Goal: Task Accomplishment & Management: Use online tool/utility

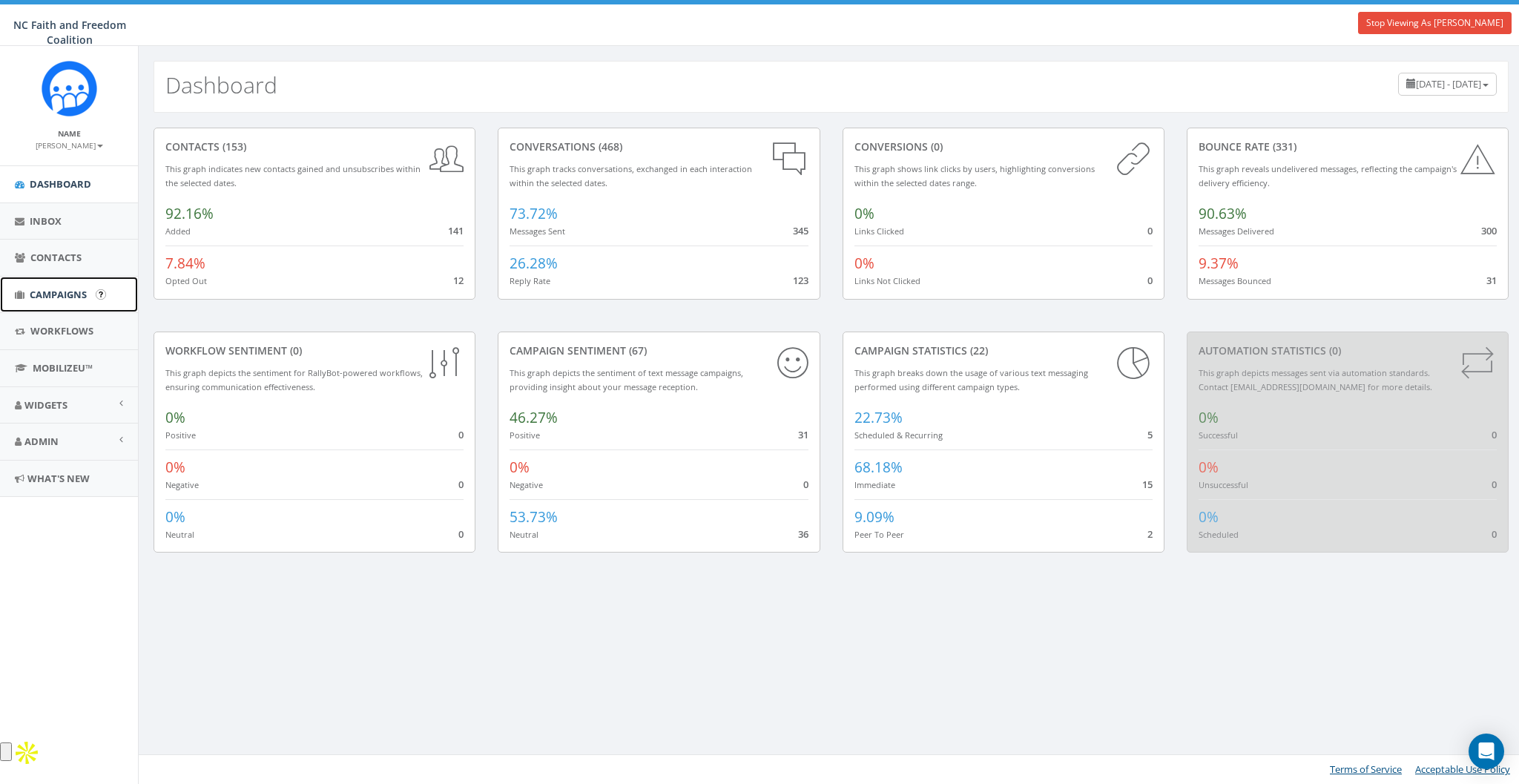
click at [61, 288] on span "Campaigns" at bounding box center [58, 294] width 57 height 13
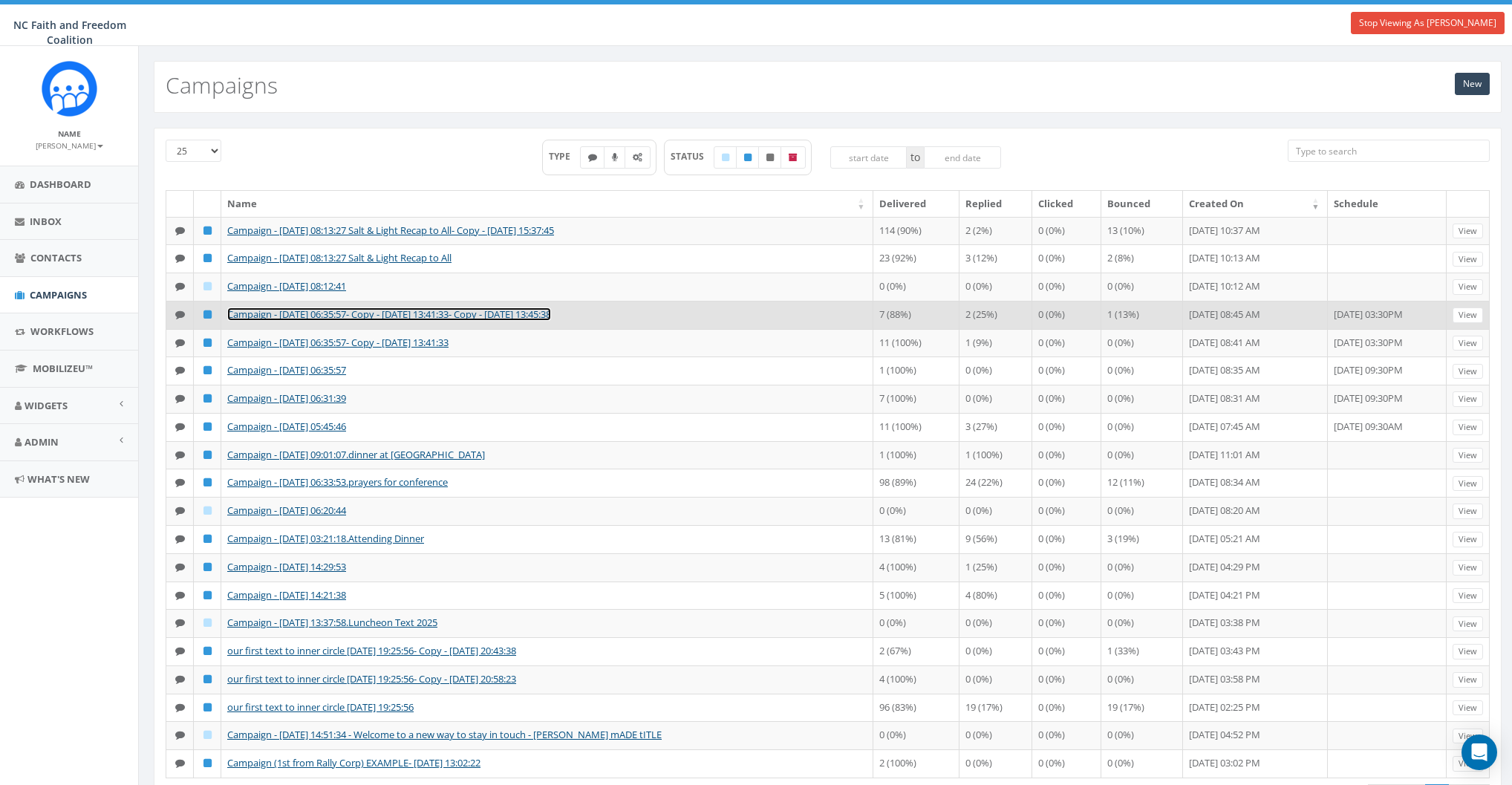
click at [377, 316] on link "Campaign - 09/26/2025, 06:35:57- Copy - 2025-09-26 13:41:33- Copy - 2025-09-26 …" at bounding box center [389, 314] width 324 height 13
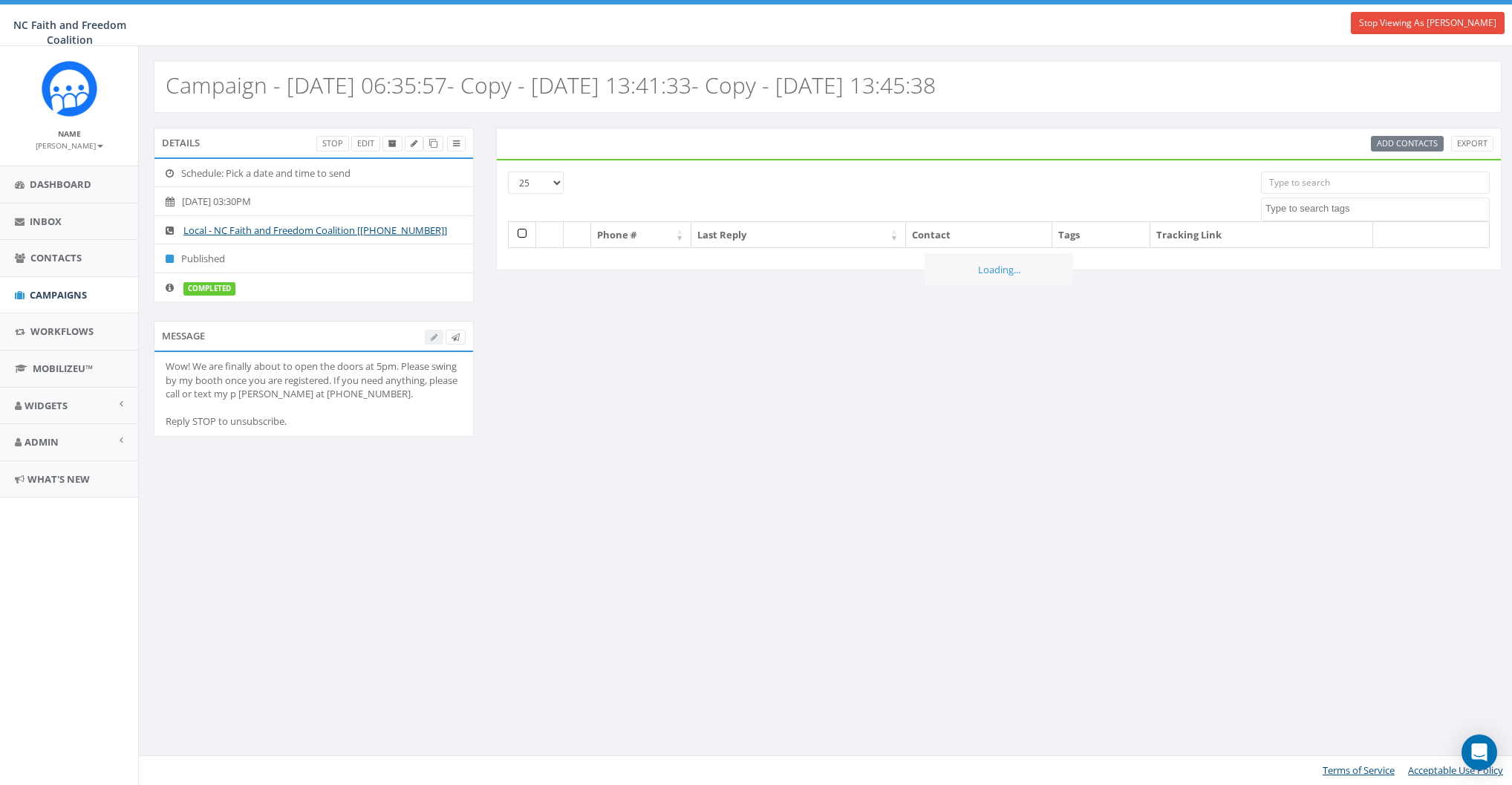
select select
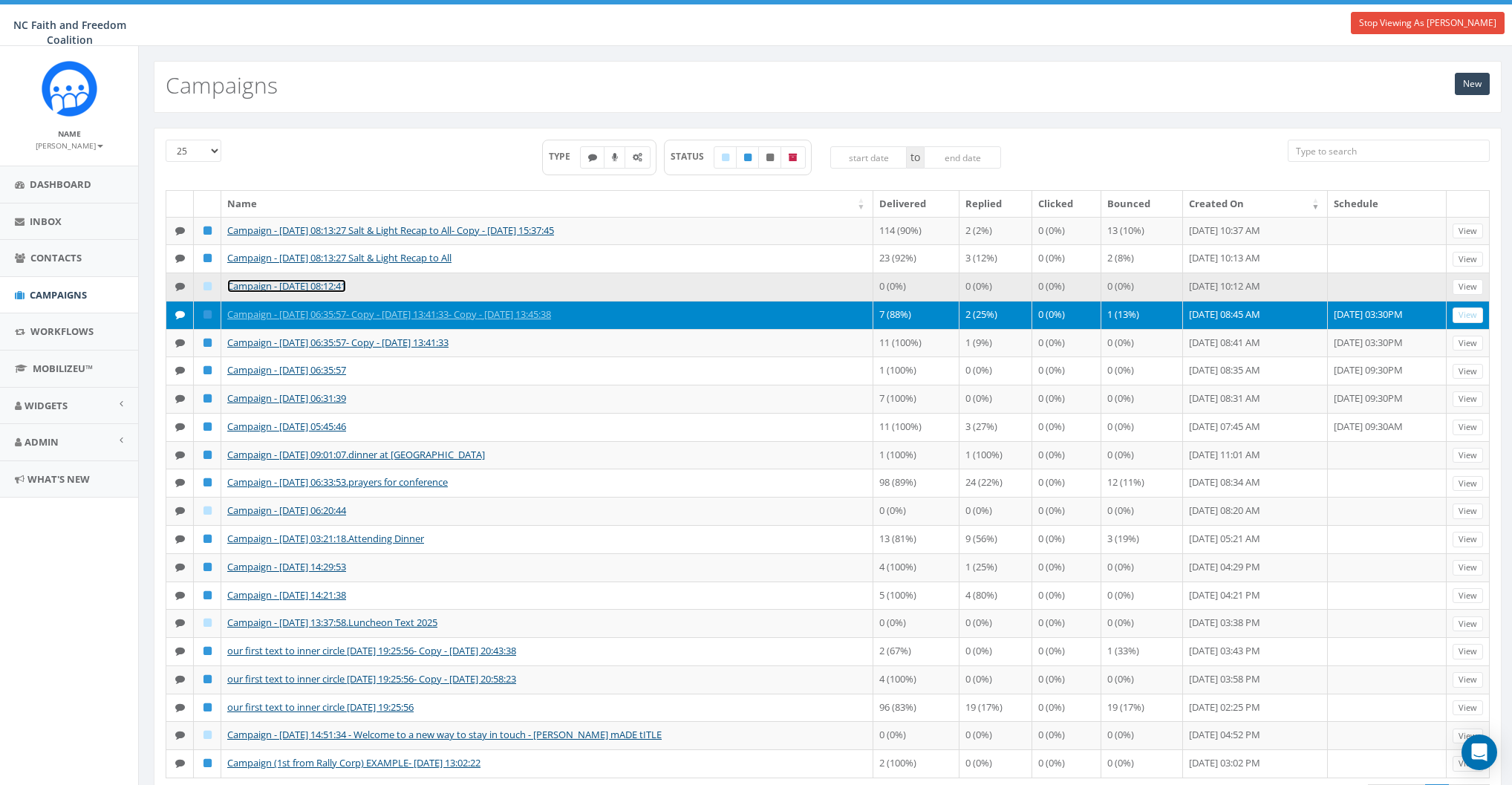
click at [307, 285] on link "Campaign - 10/10/2025, 08:12:41" at bounding box center [286, 285] width 118 height 13
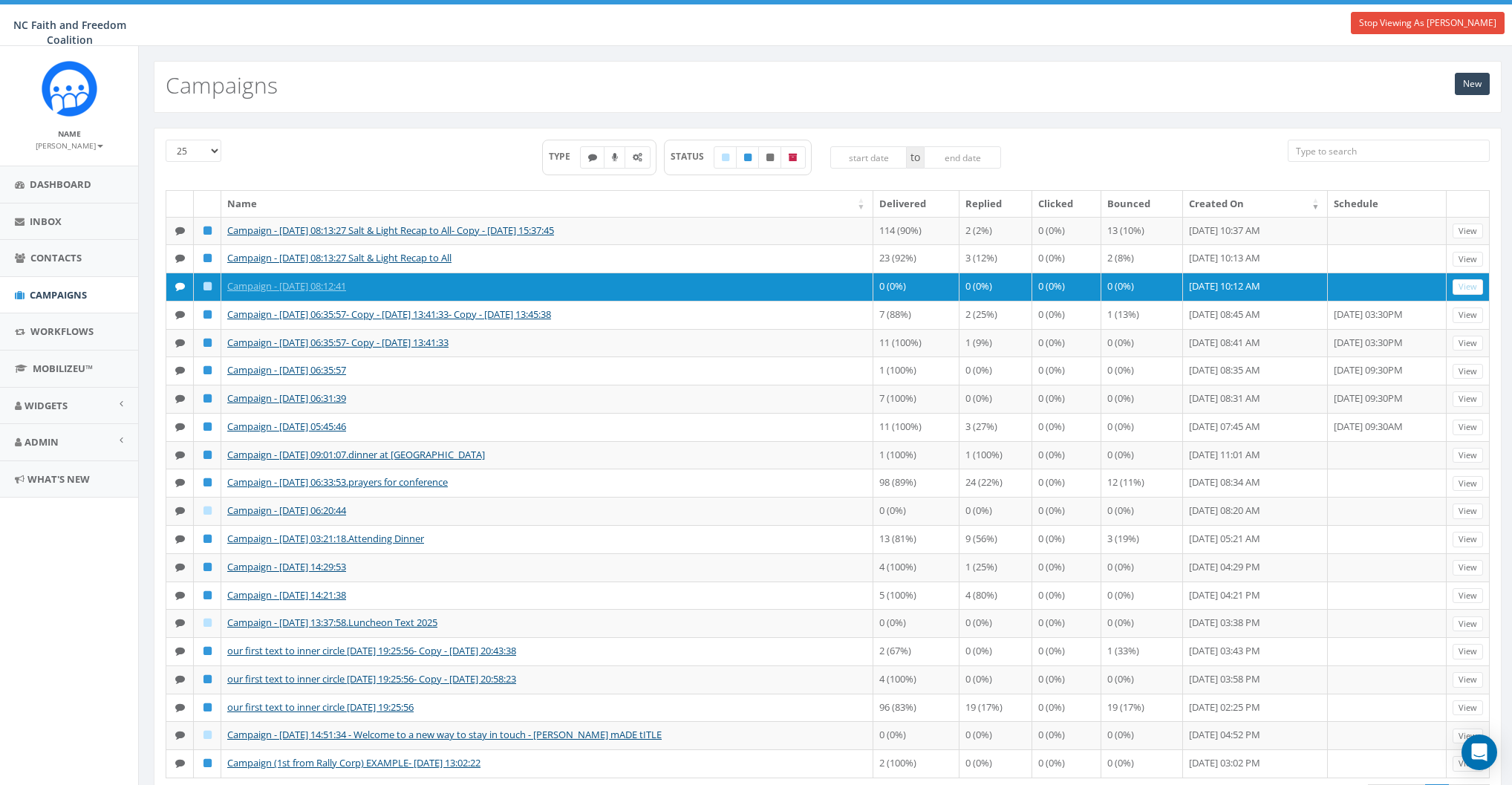
click at [378, 144] on div "TYPE STATUS to" at bounding box center [772, 165] width 1010 height 50
click at [385, 172] on div "TYPE STATUS to" at bounding box center [772, 165] width 1010 height 50
click at [883, 185] on div "TYPE STATUS to" at bounding box center [771, 165] width 459 height 50
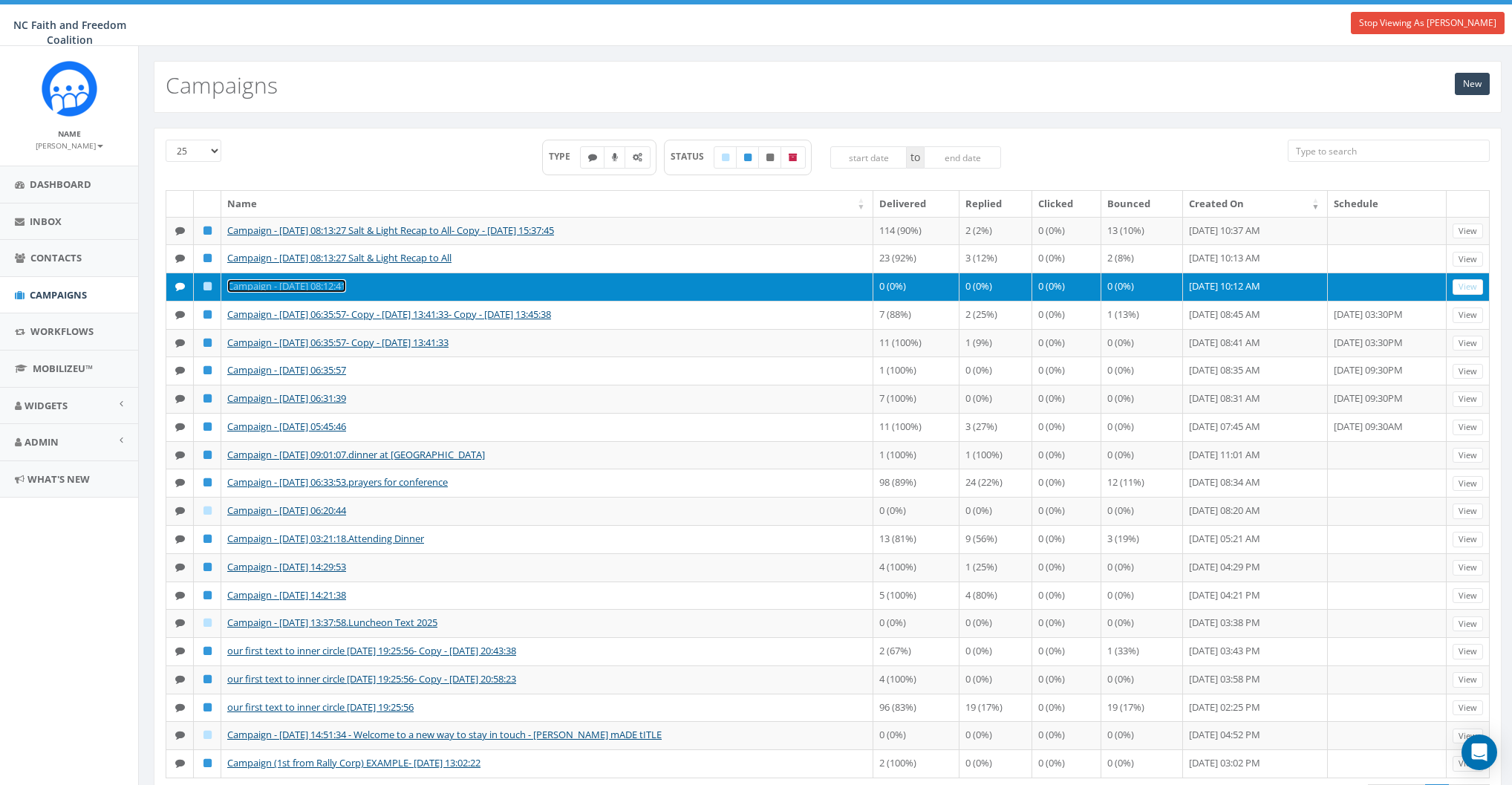
click at [335, 284] on link "Campaign - 10/10/2025, 08:12:41" at bounding box center [286, 285] width 118 height 13
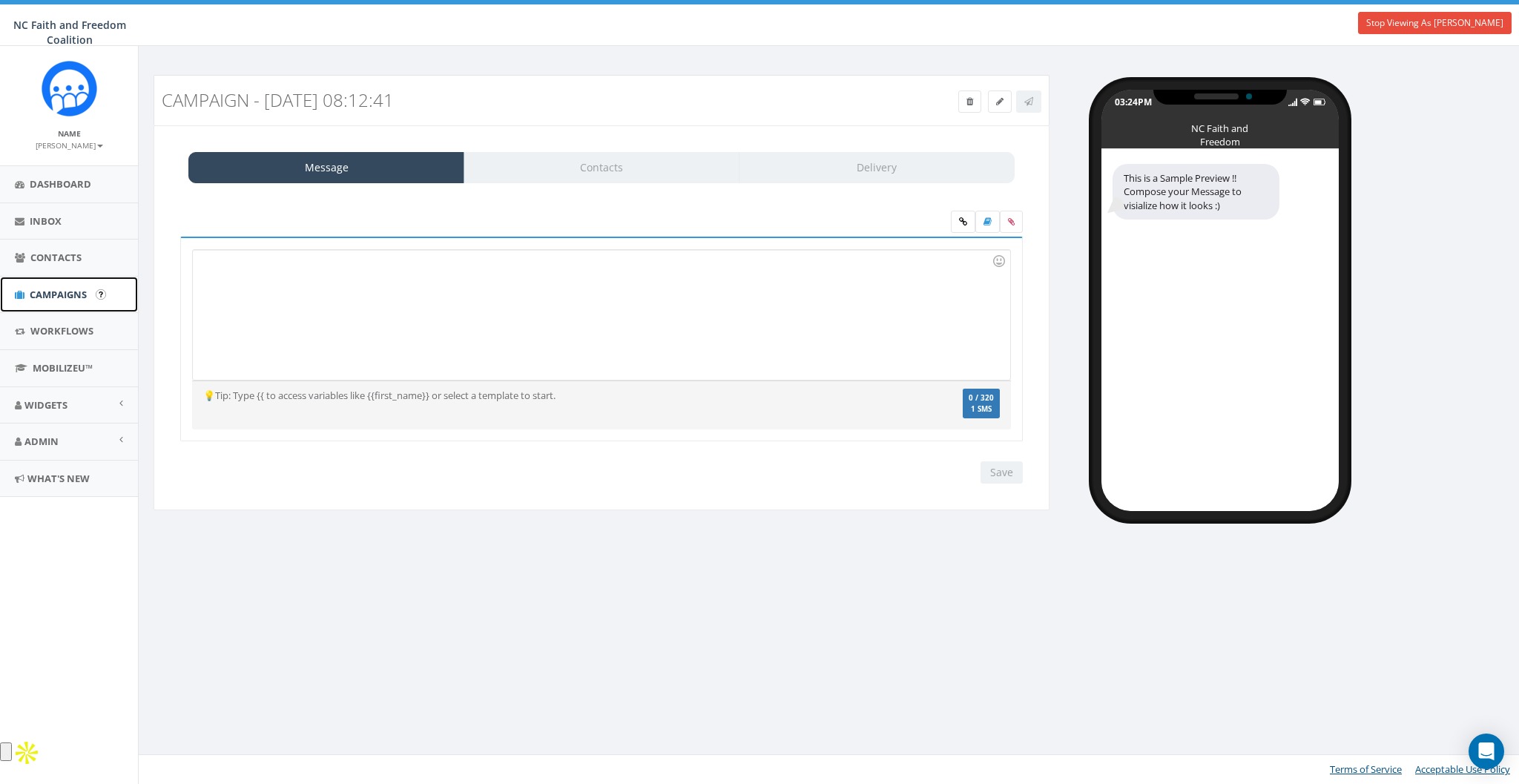
click at [71, 302] on link "Campaigns" at bounding box center [69, 295] width 138 height 37
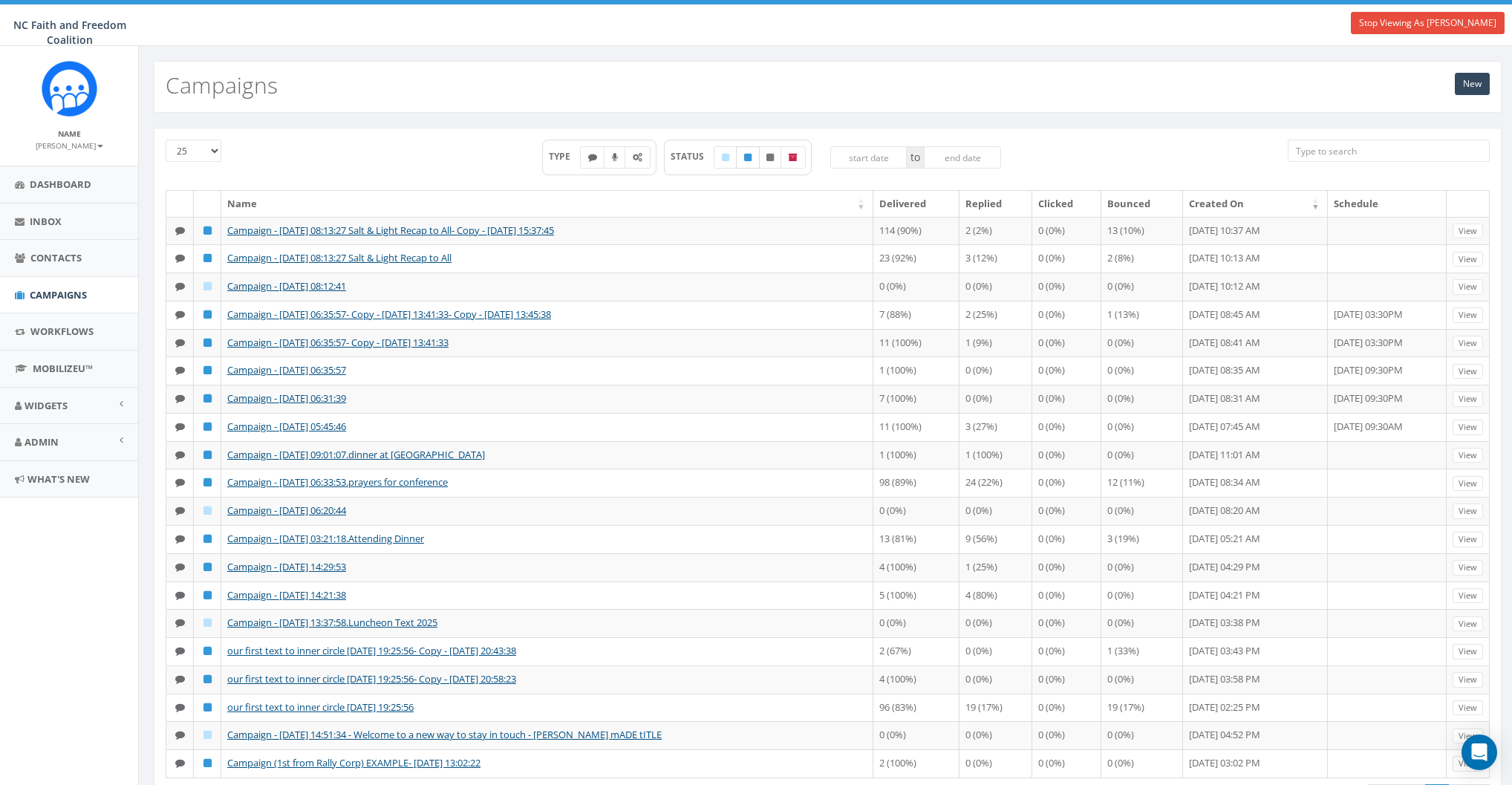
click at [748, 161] on label at bounding box center [747, 157] width 23 height 22
checkbox input "true"
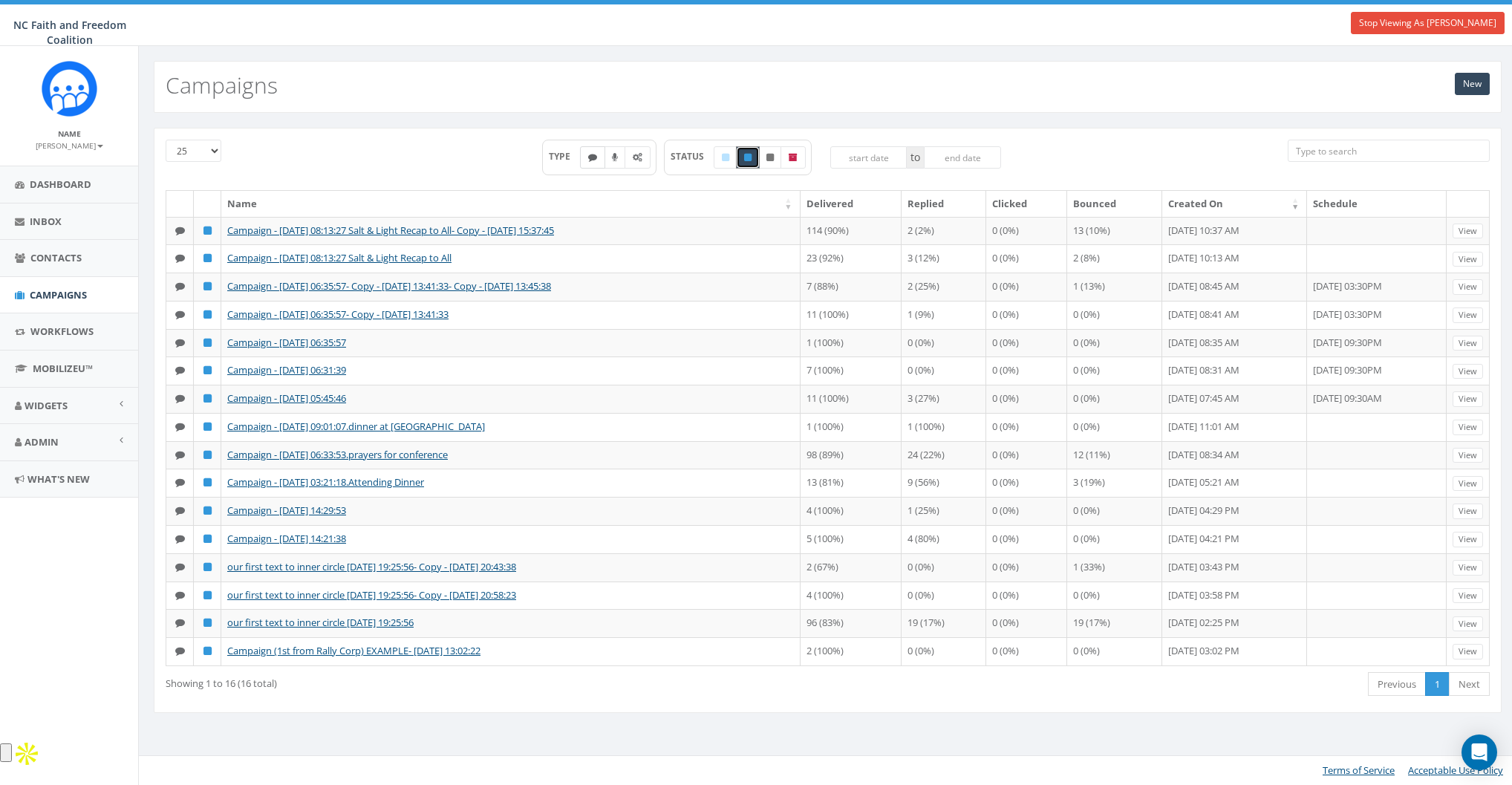
click at [596, 159] on icon at bounding box center [592, 157] width 9 height 9
checkbox input "false"
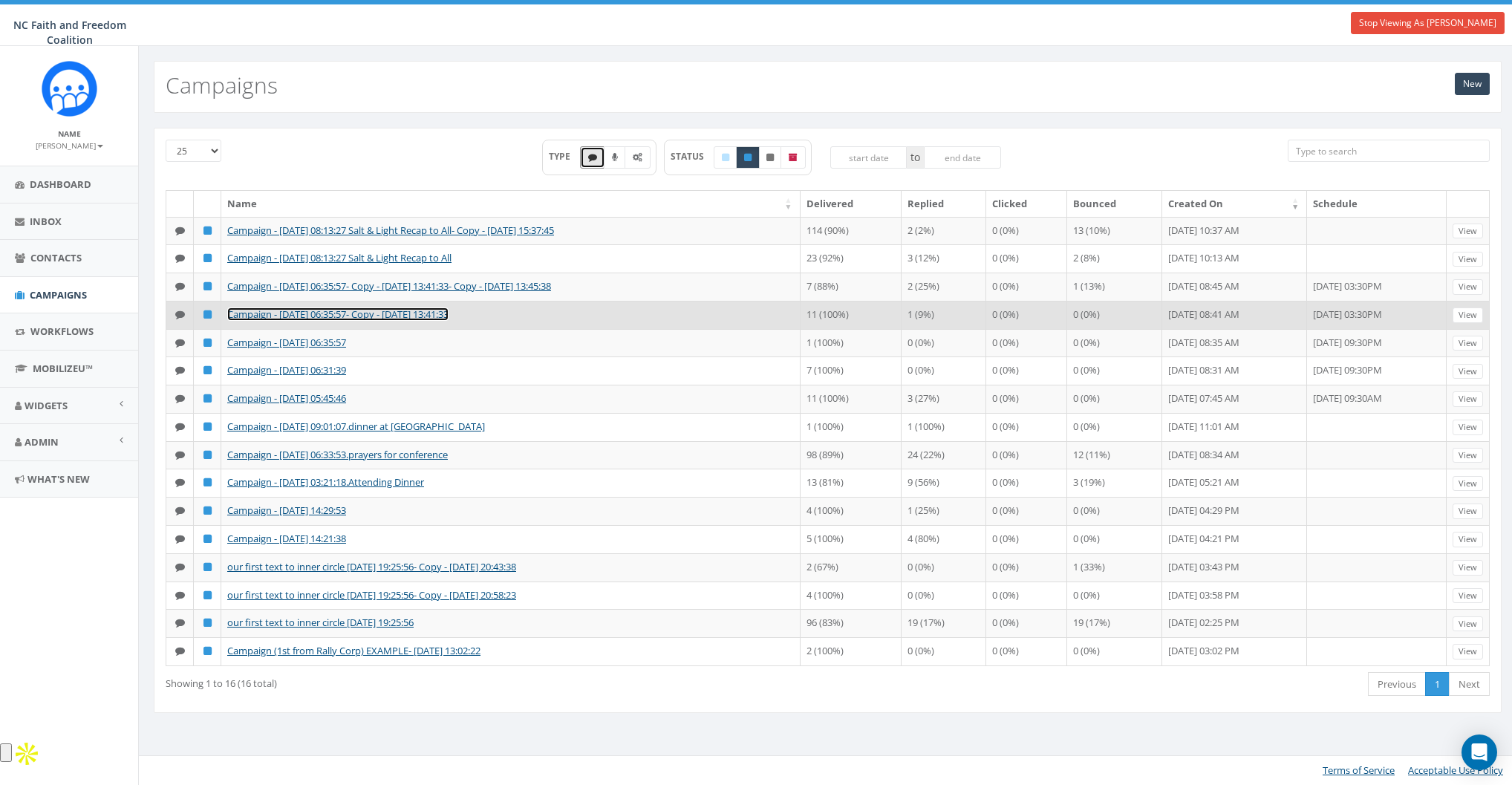
click at [365, 319] on link "Campaign - 09/26/2025, 06:35:57- Copy - 2025-09-26 13:41:33" at bounding box center [337, 314] width 222 height 13
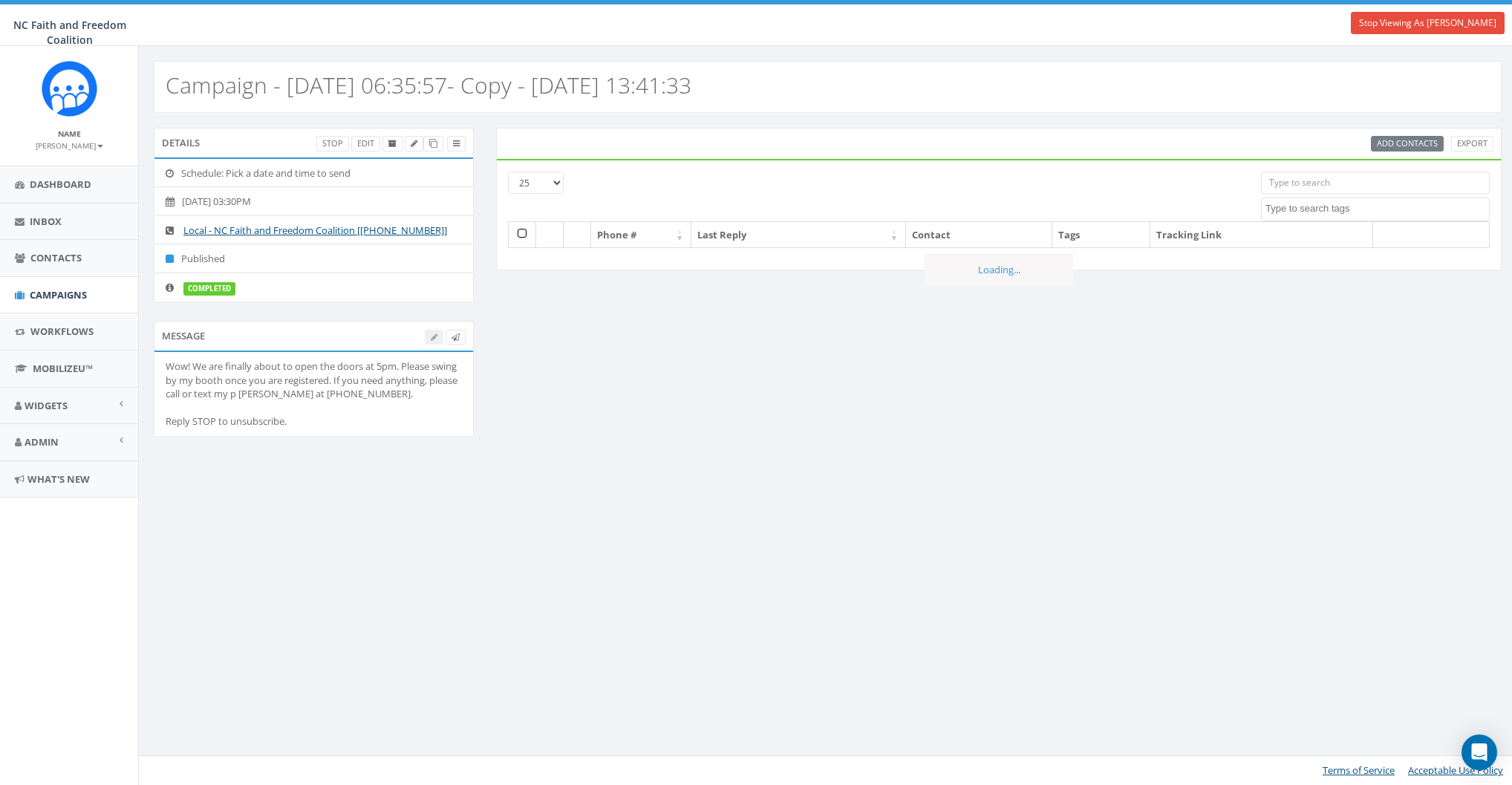
select select
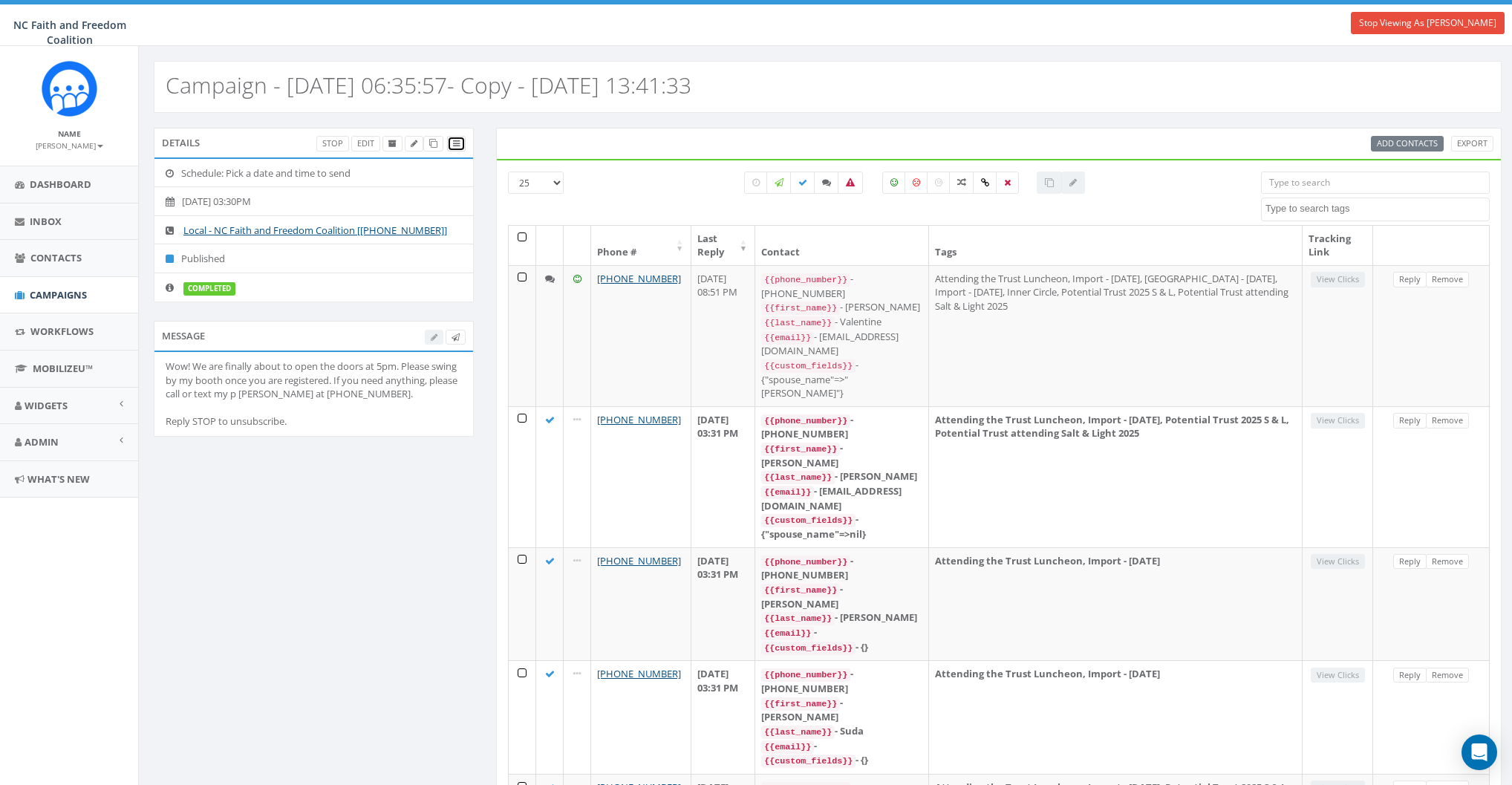
click at [459, 144] on icon at bounding box center [456, 144] width 6 height 8
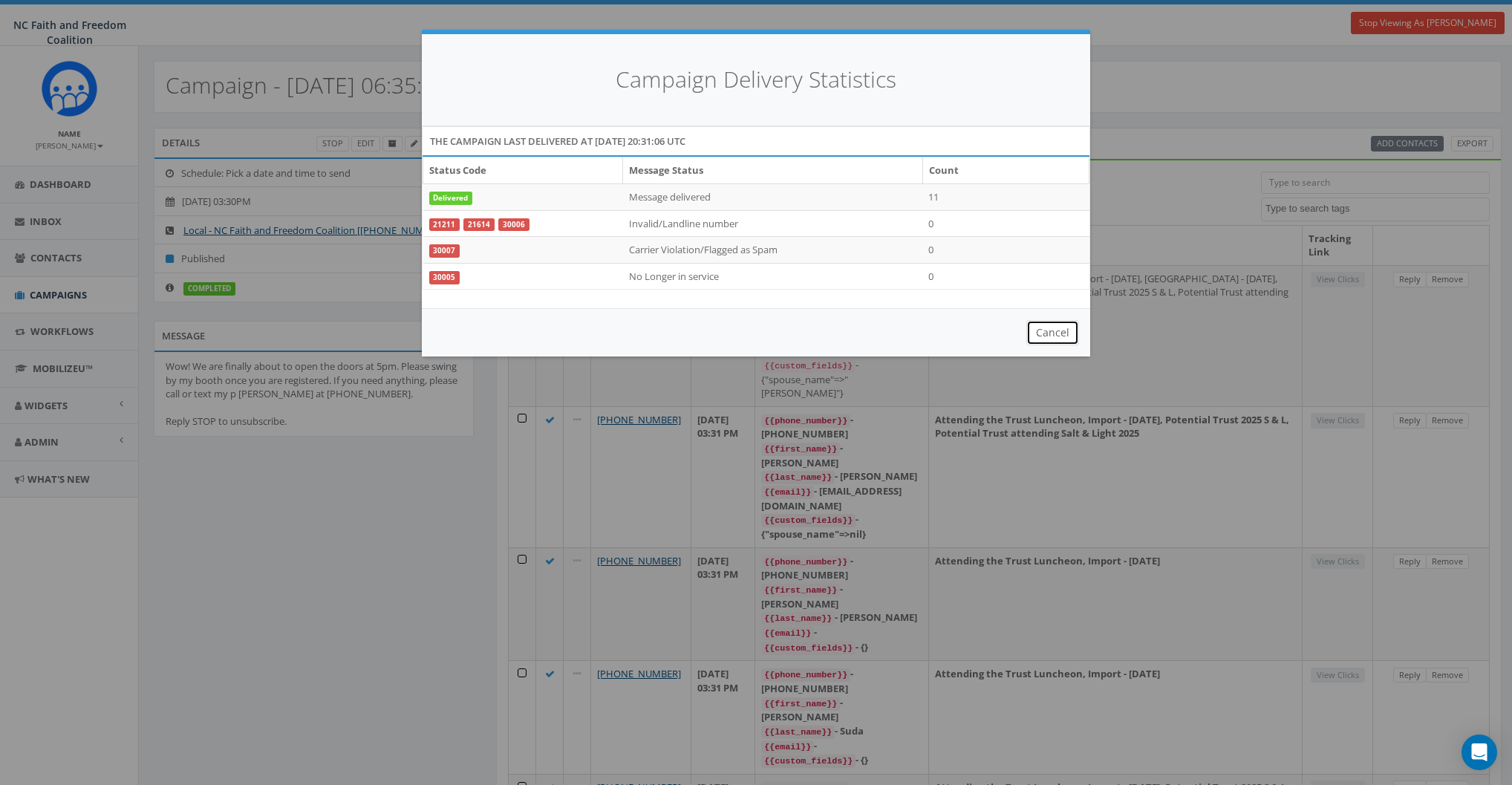
click at [1053, 334] on button "Cancel" at bounding box center [1053, 333] width 53 height 25
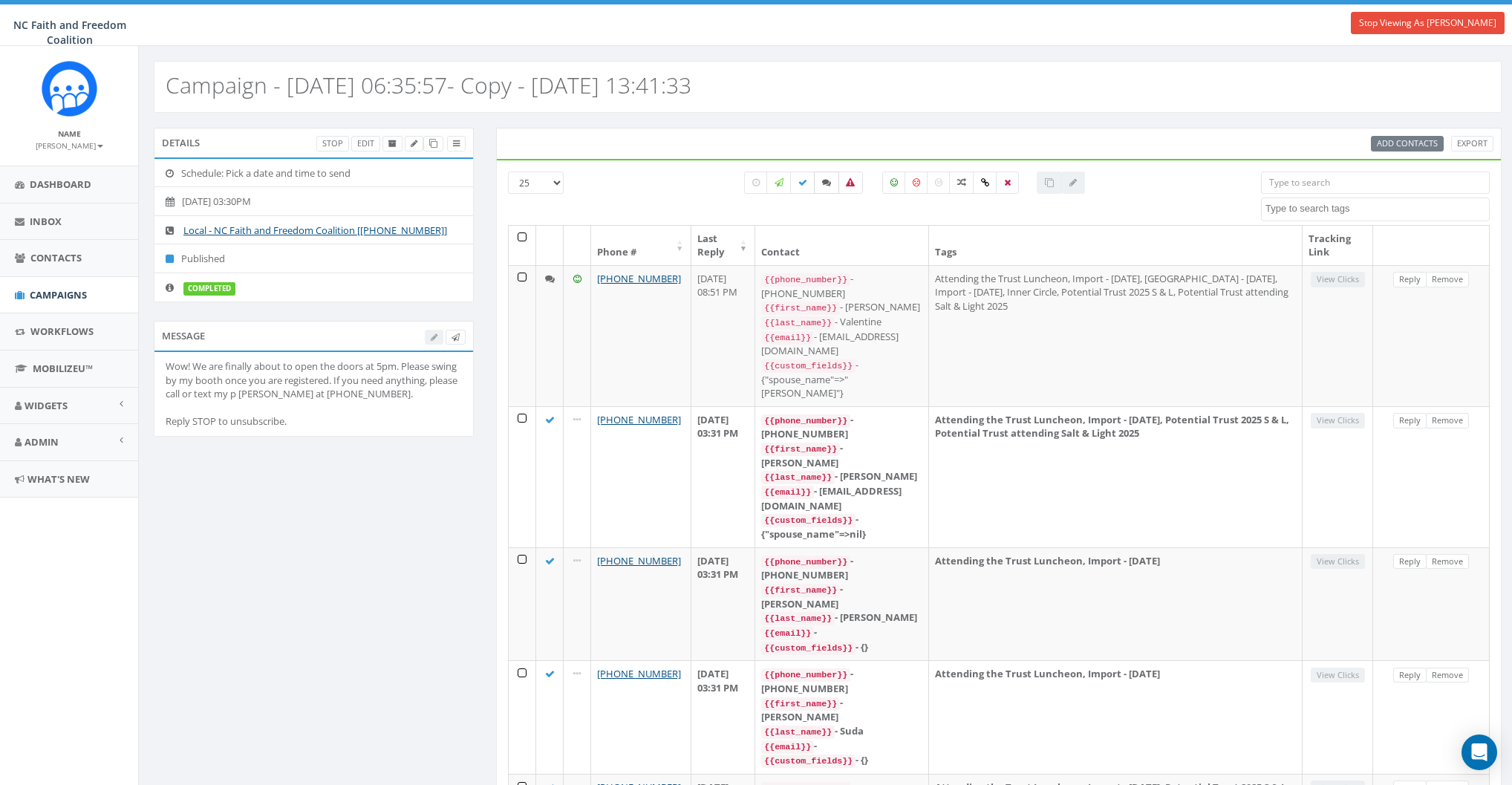
click at [826, 185] on icon at bounding box center [826, 183] width 9 height 9
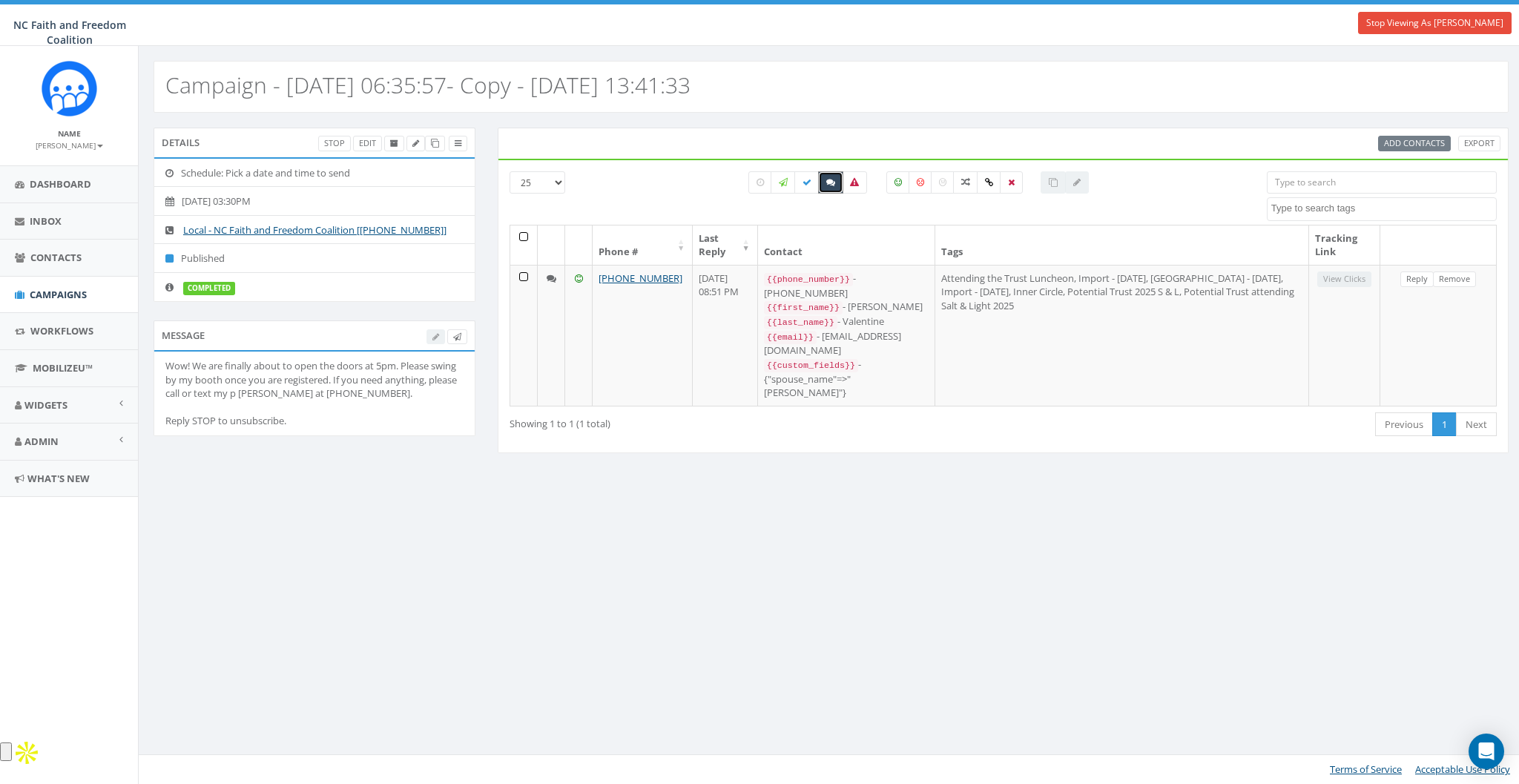
click at [835, 186] on label at bounding box center [831, 182] width 25 height 22
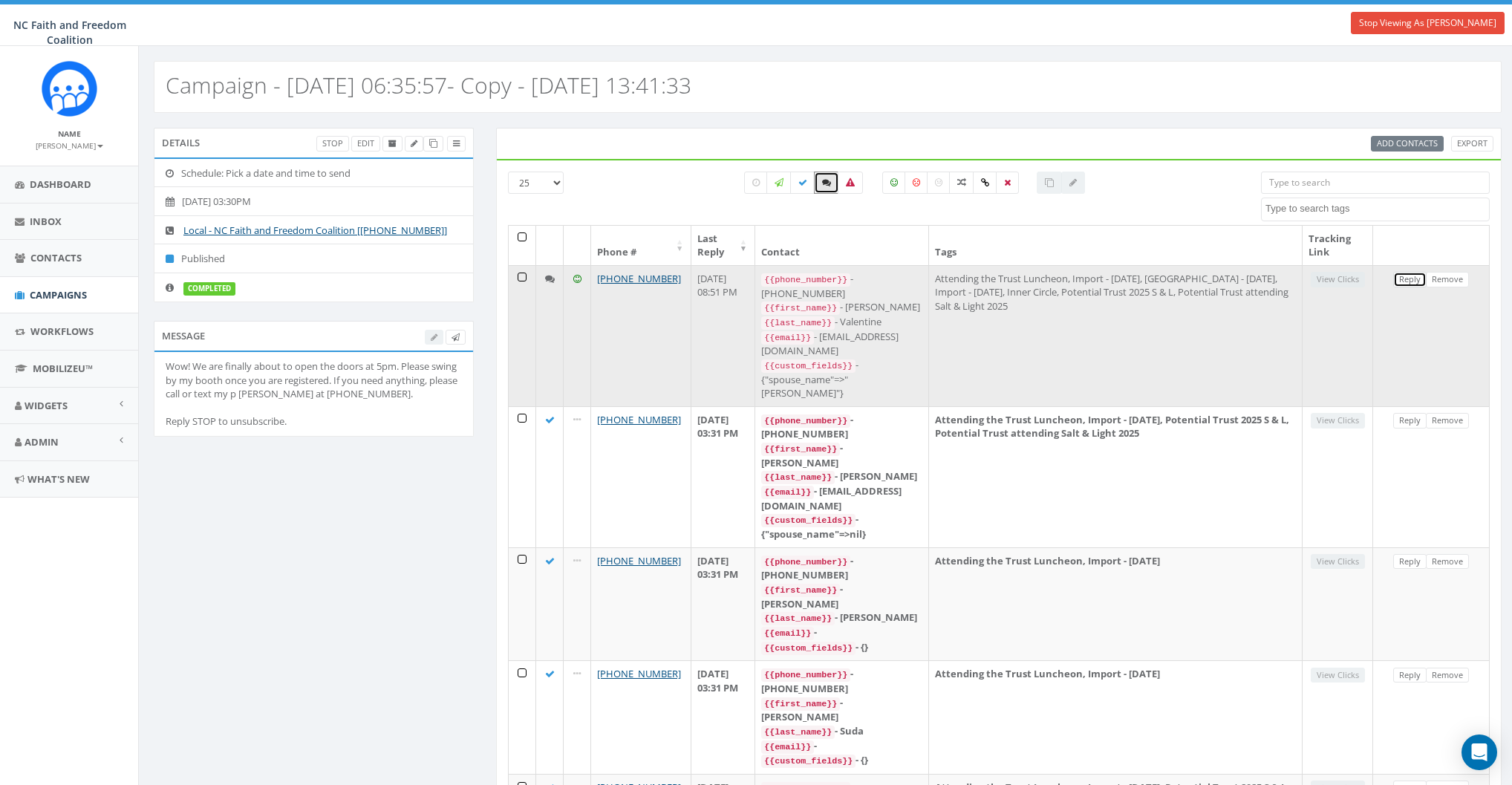
click at [1397, 281] on link "Reply" at bounding box center [1410, 279] width 33 height 15
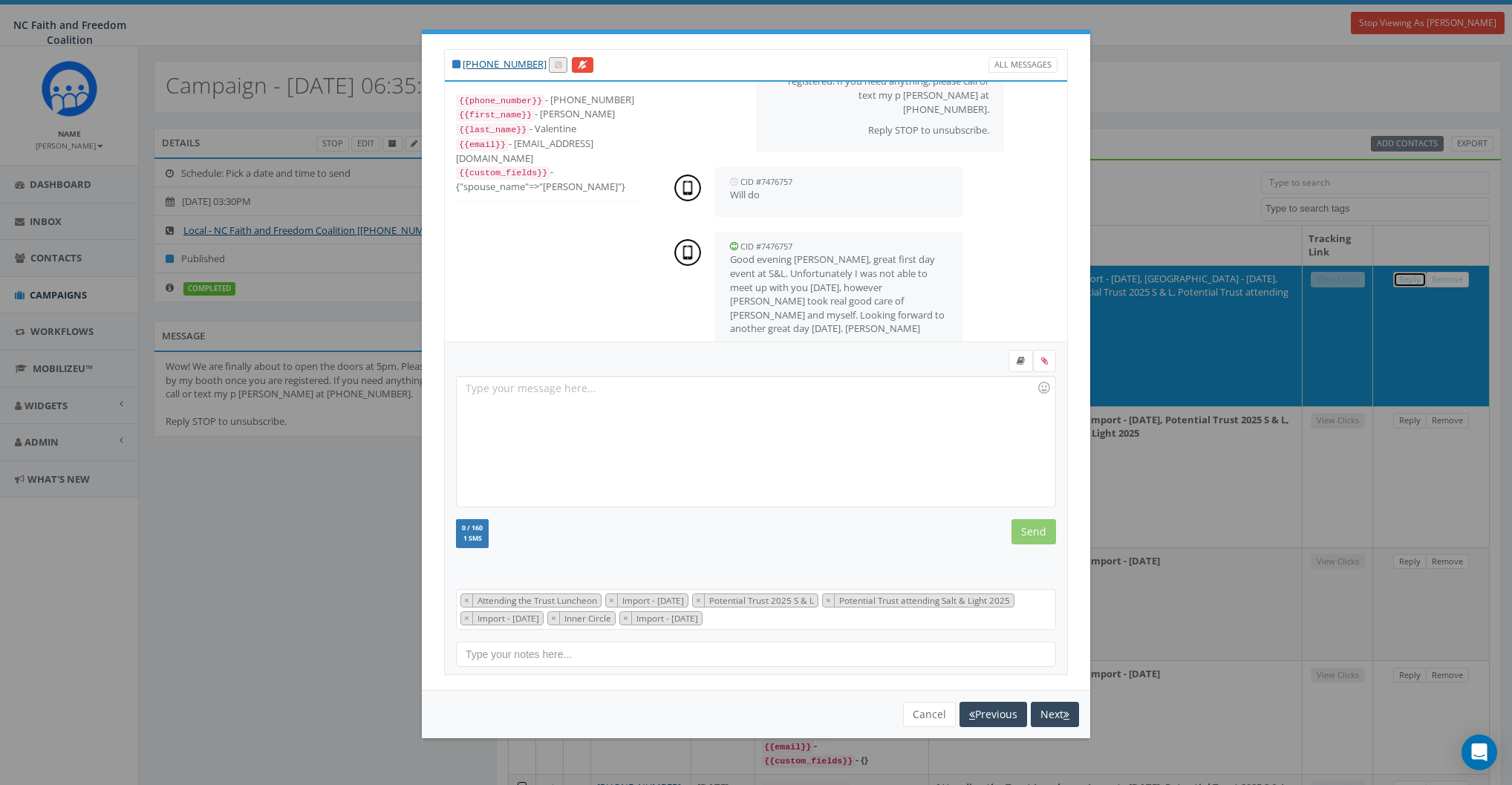
scroll to position [105, 0]
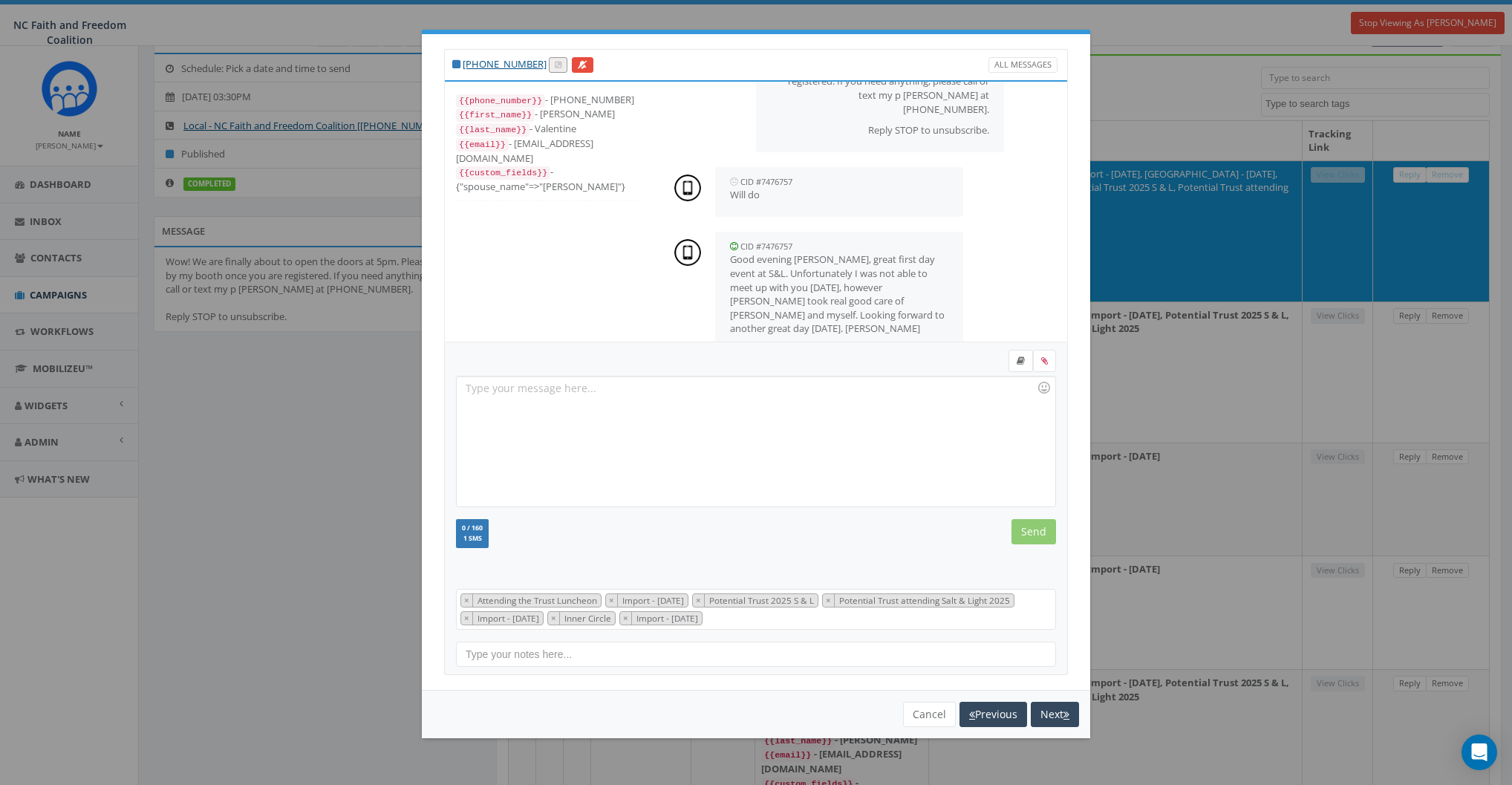
click at [532, 424] on div at bounding box center [756, 441] width 598 height 130
click at [923, 711] on button "Cancel" at bounding box center [929, 714] width 53 height 25
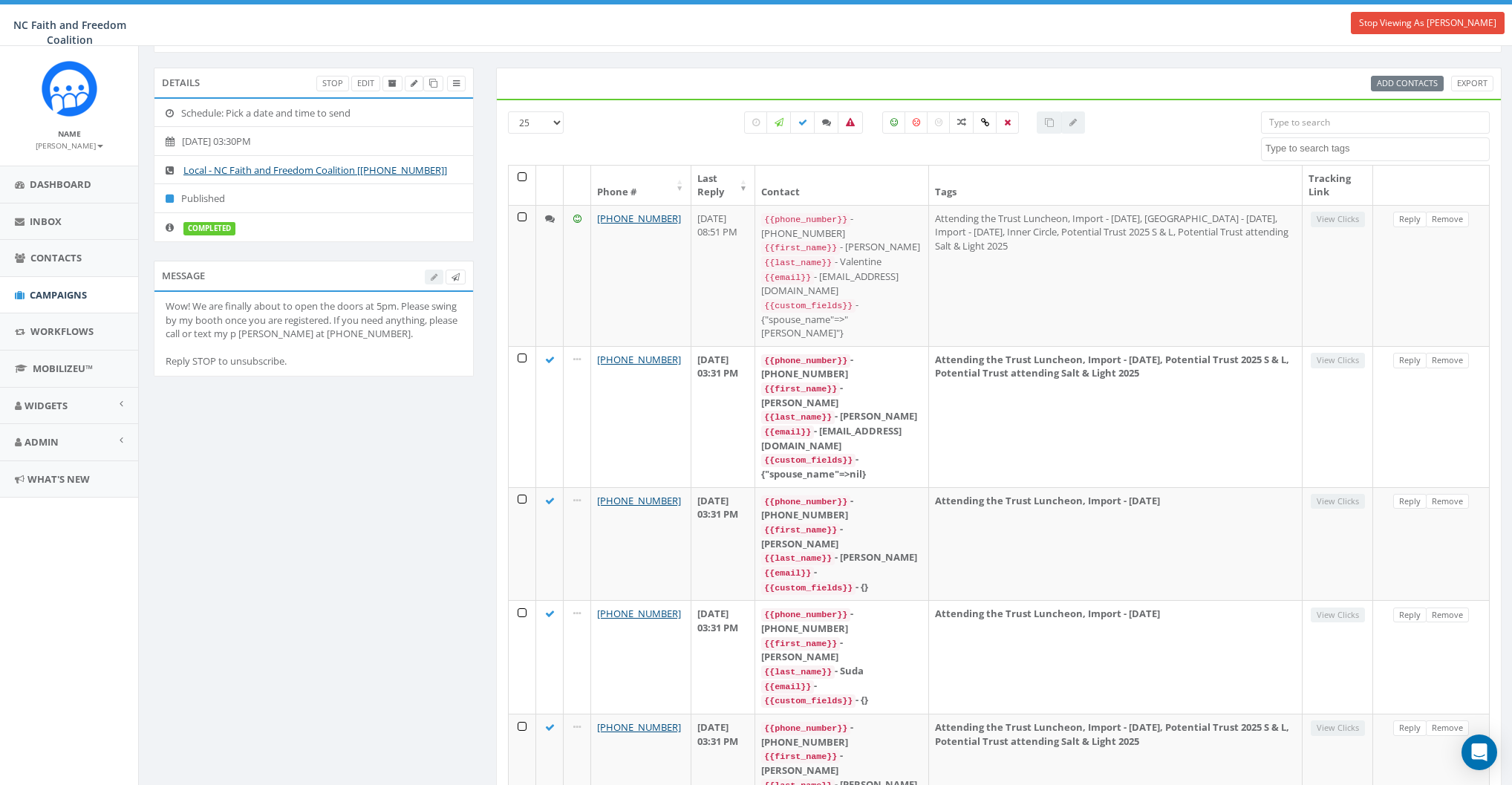
scroll to position [0, 0]
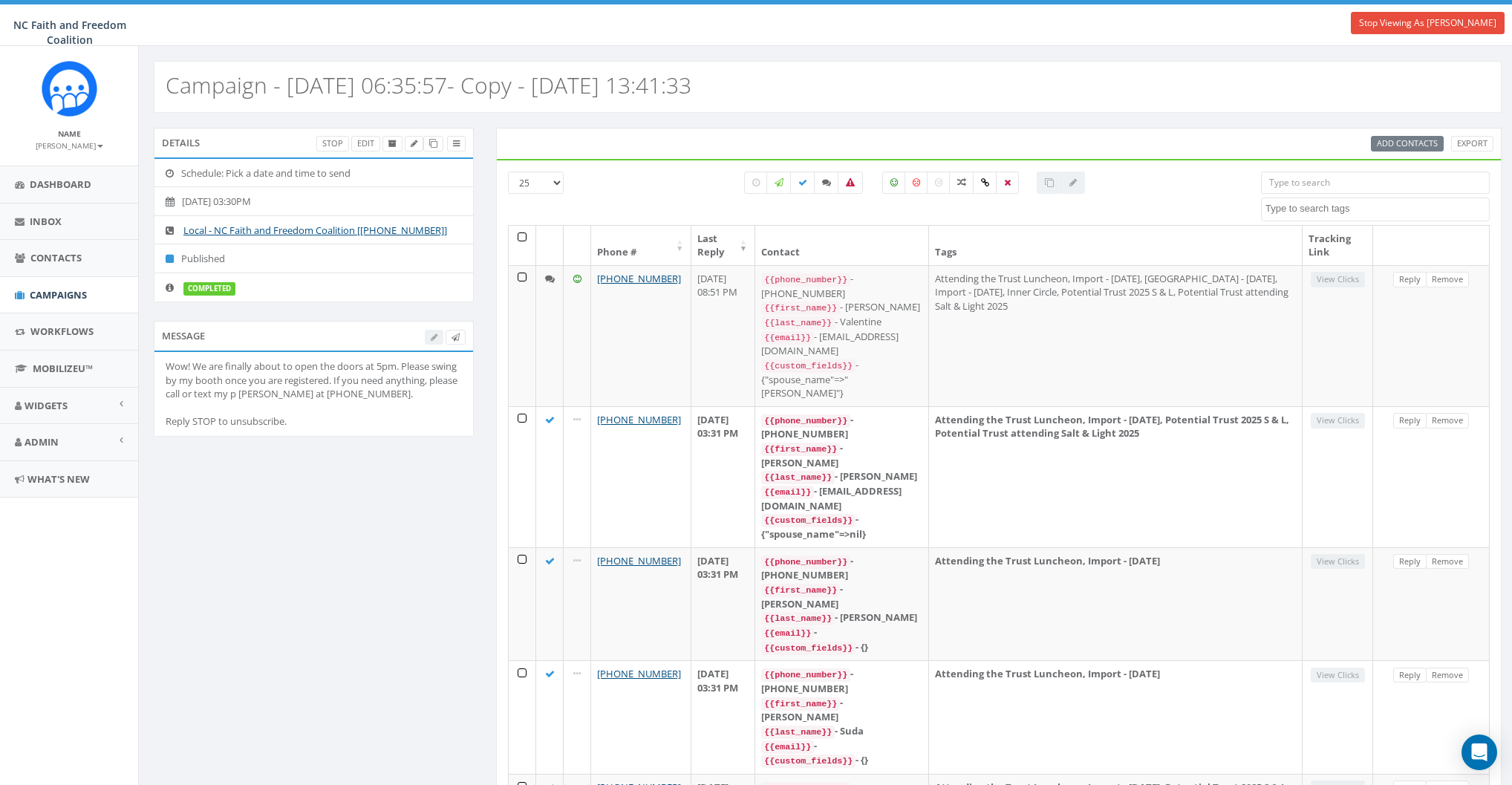
click at [459, 144] on link at bounding box center [456, 143] width 19 height 15
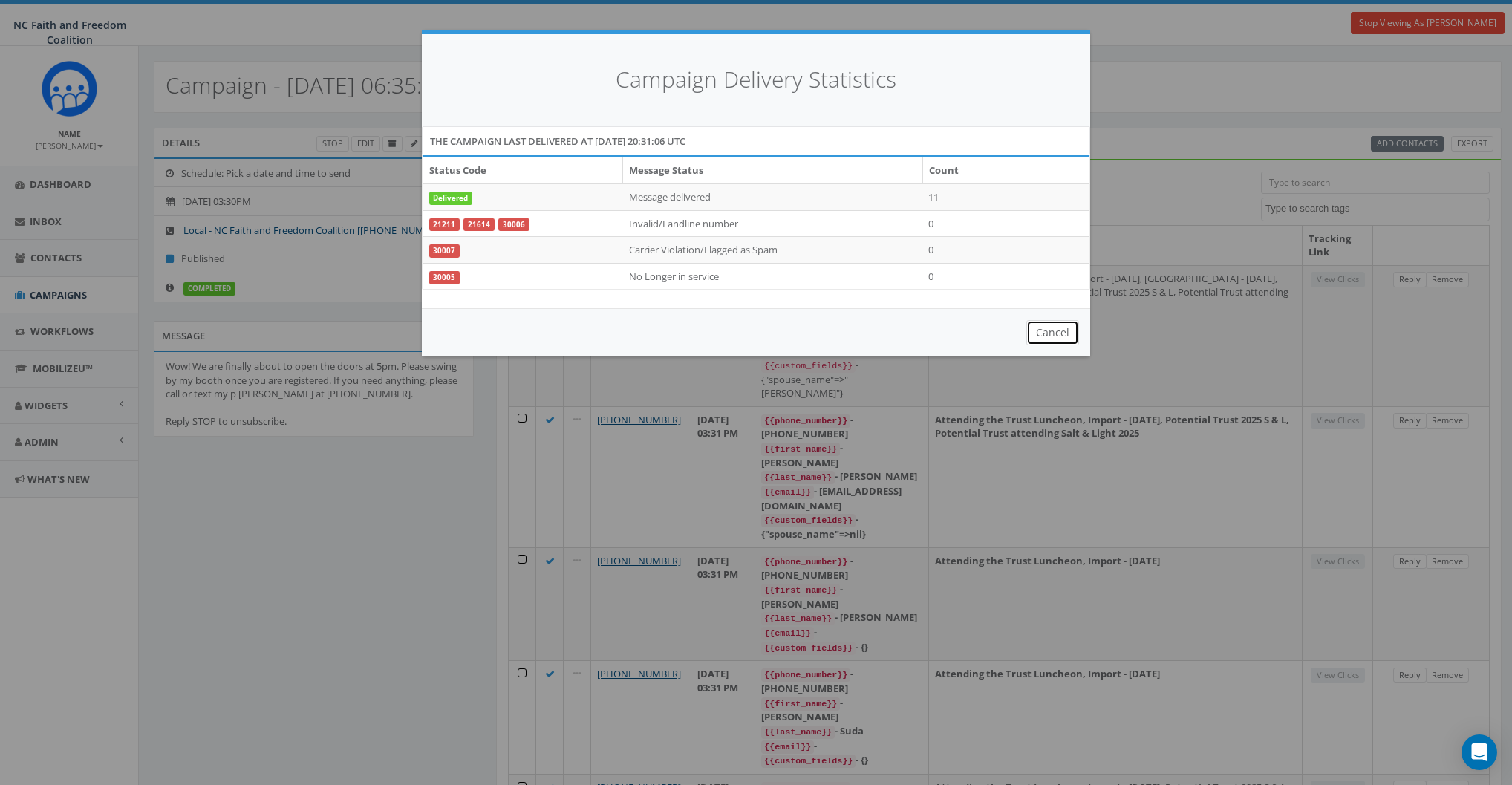
click at [1062, 329] on button "Cancel" at bounding box center [1053, 333] width 53 height 25
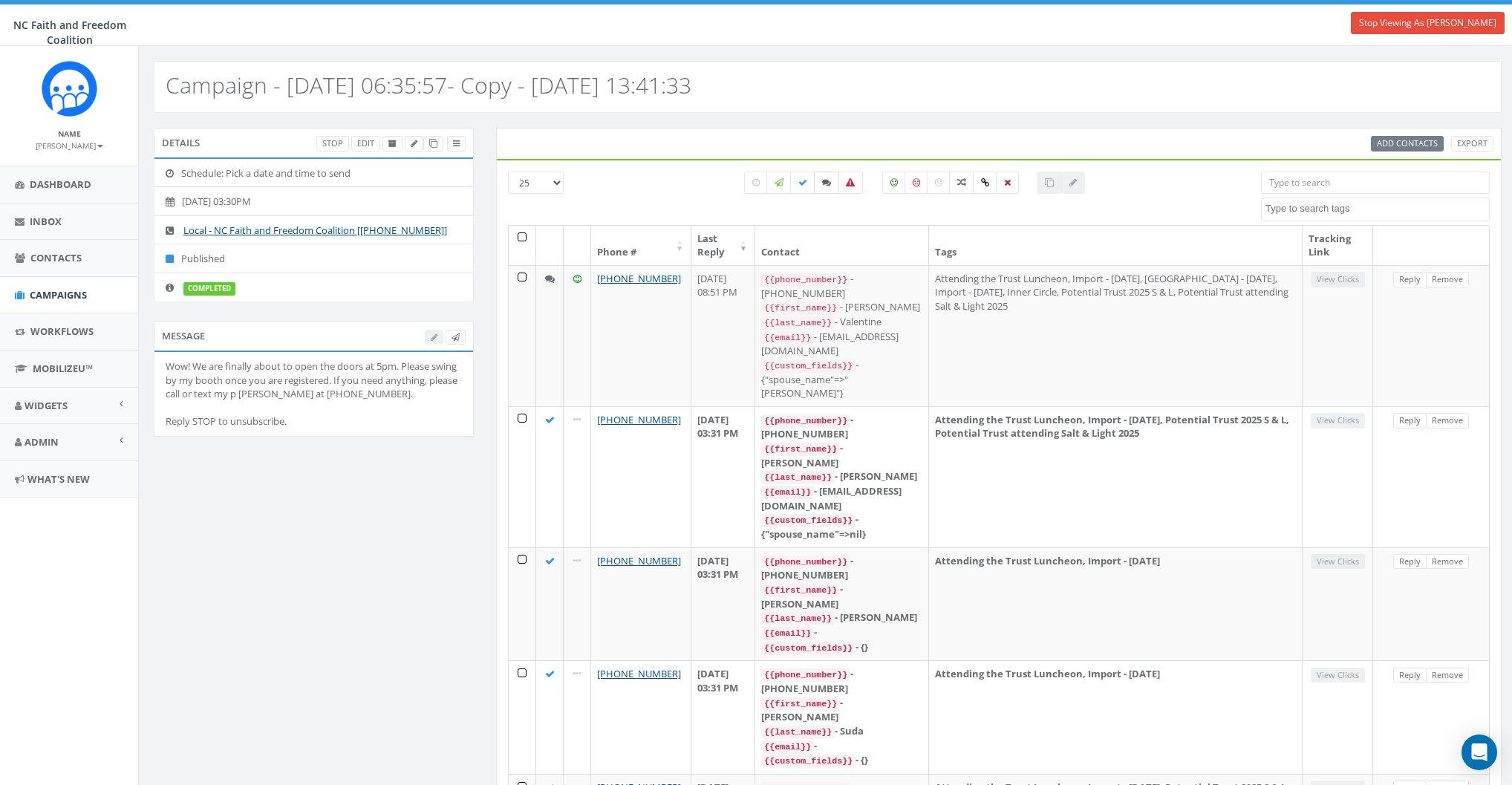
click at [828, 182] on icon at bounding box center [826, 183] width 9 height 9
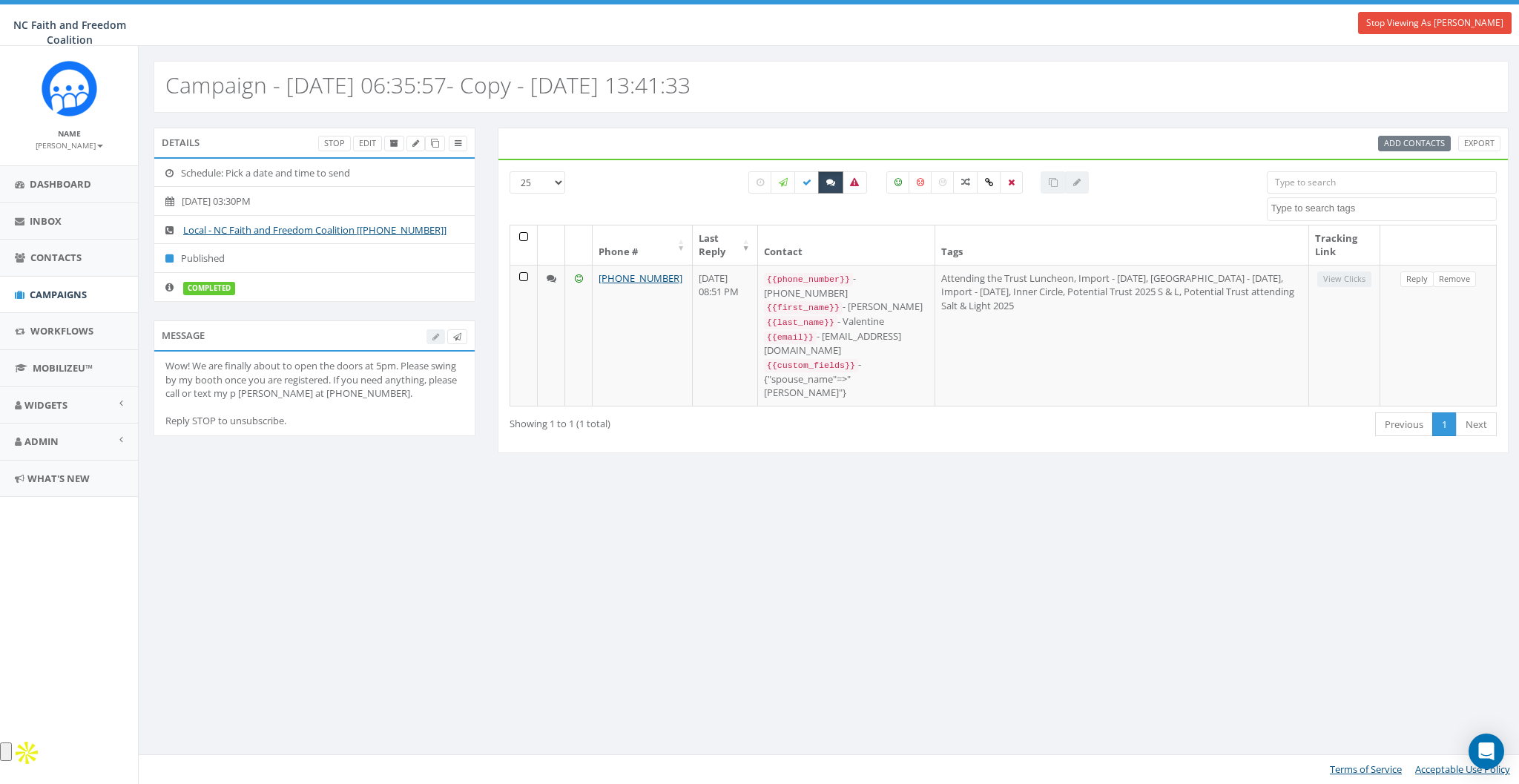
click at [827, 182] on icon at bounding box center [831, 183] width 9 height 9
checkbox input "false"
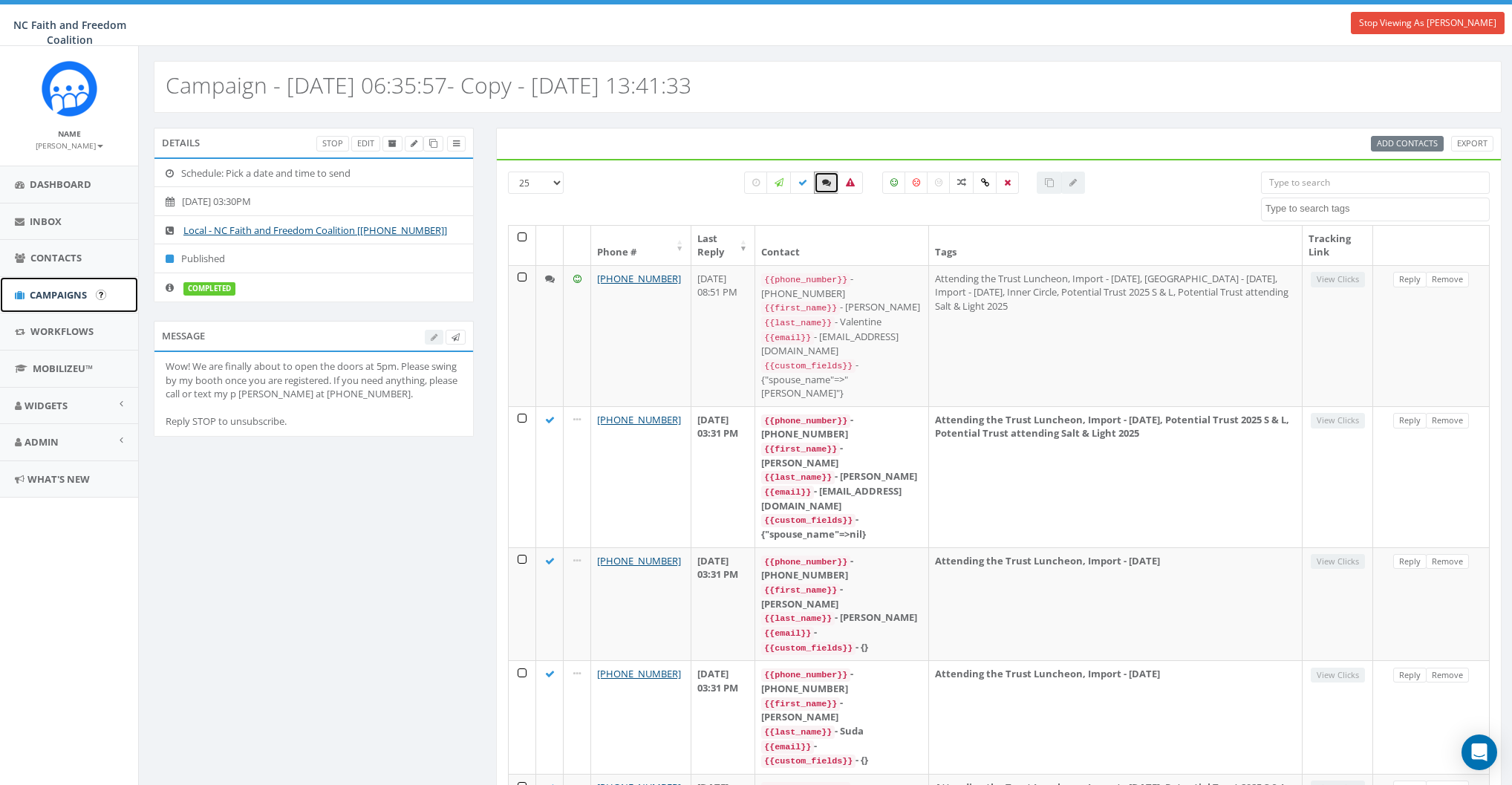
click at [54, 292] on span "Campaigns" at bounding box center [58, 294] width 57 height 13
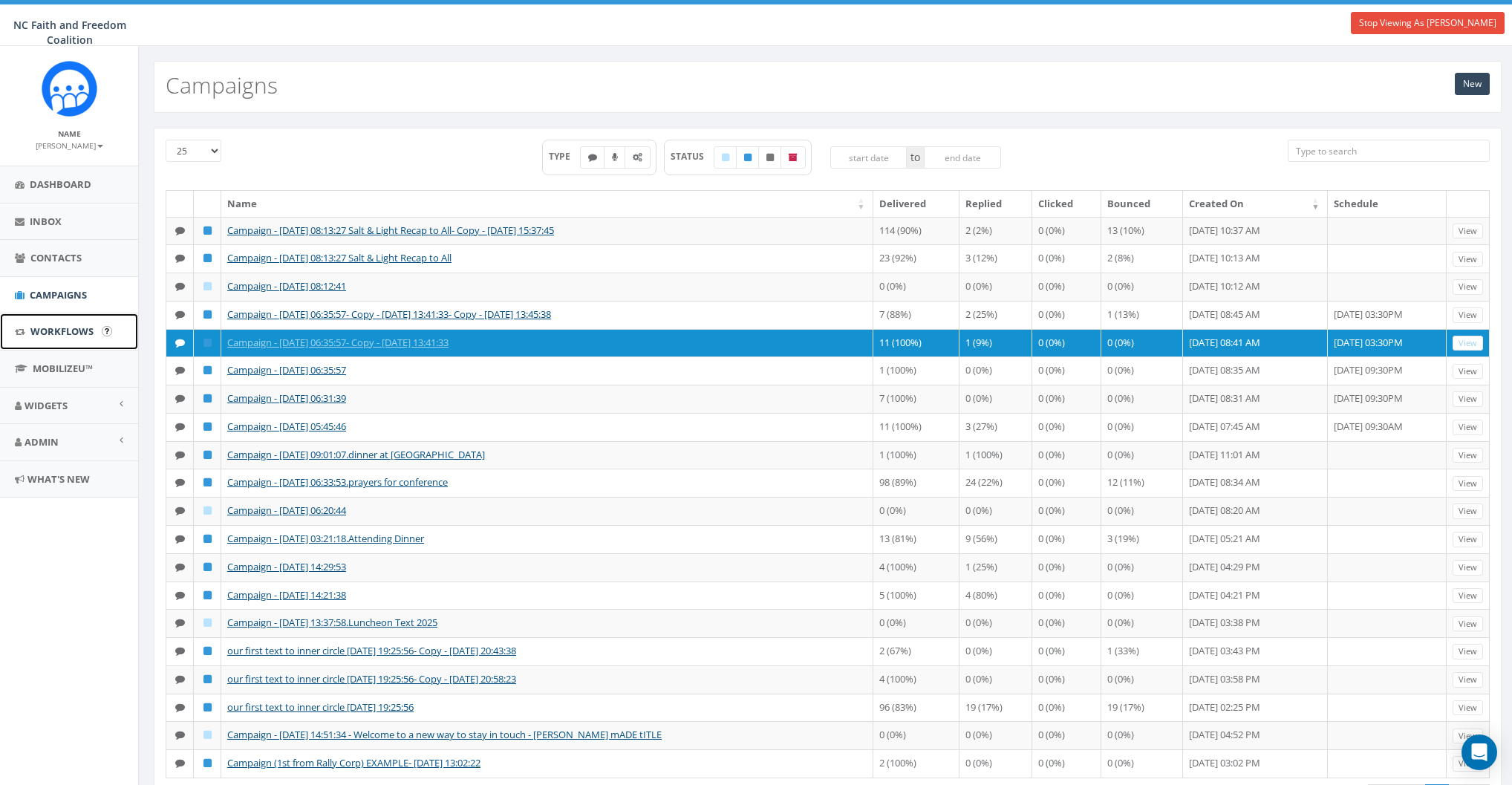
click at [55, 325] on span "Workflows" at bounding box center [62, 331] width 63 height 13
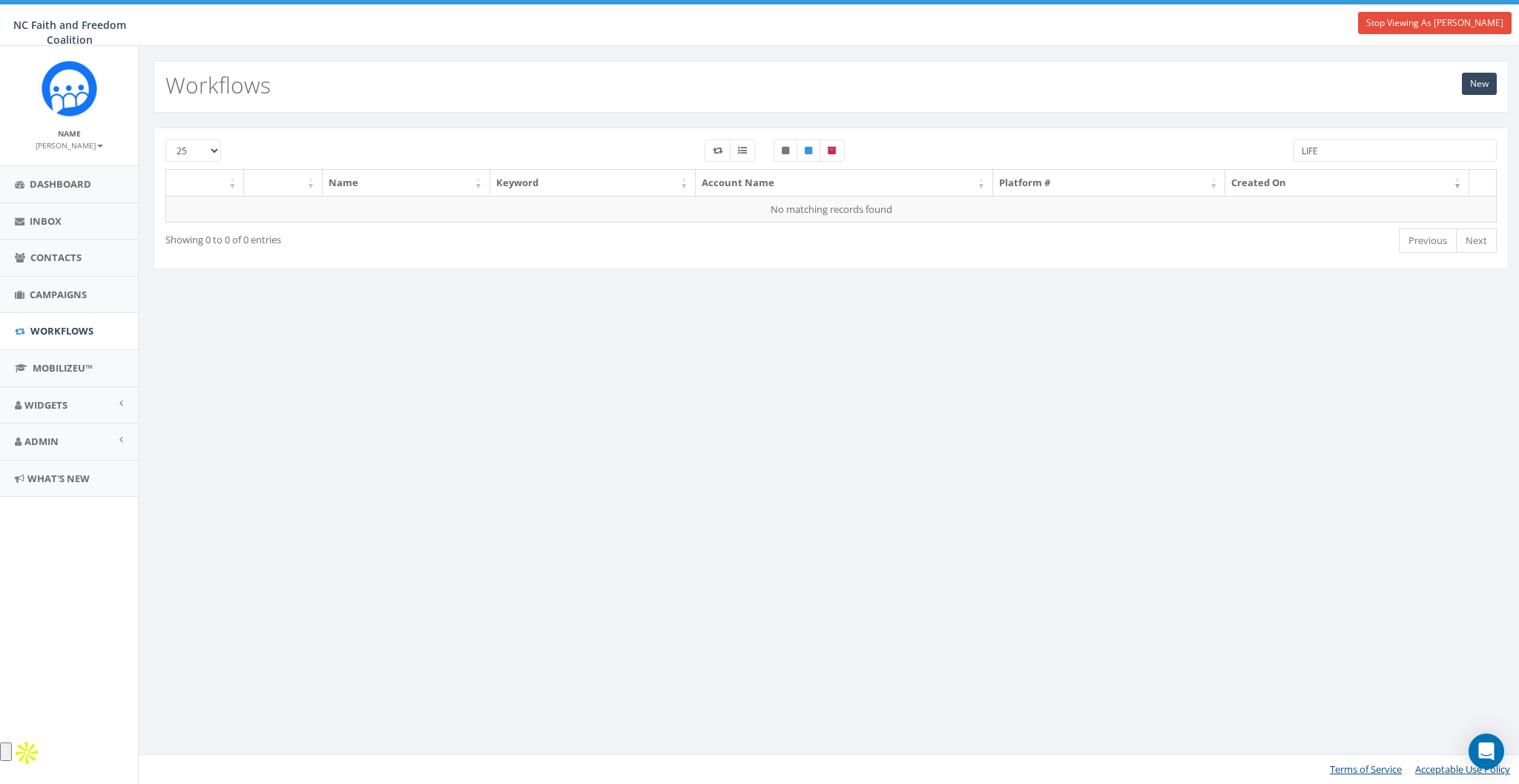
click at [1345, 153] on input "LIFE" at bounding box center [1394, 151] width 203 height 22
click at [1205, 111] on div "New Workflows" at bounding box center [831, 87] width 1355 height 52
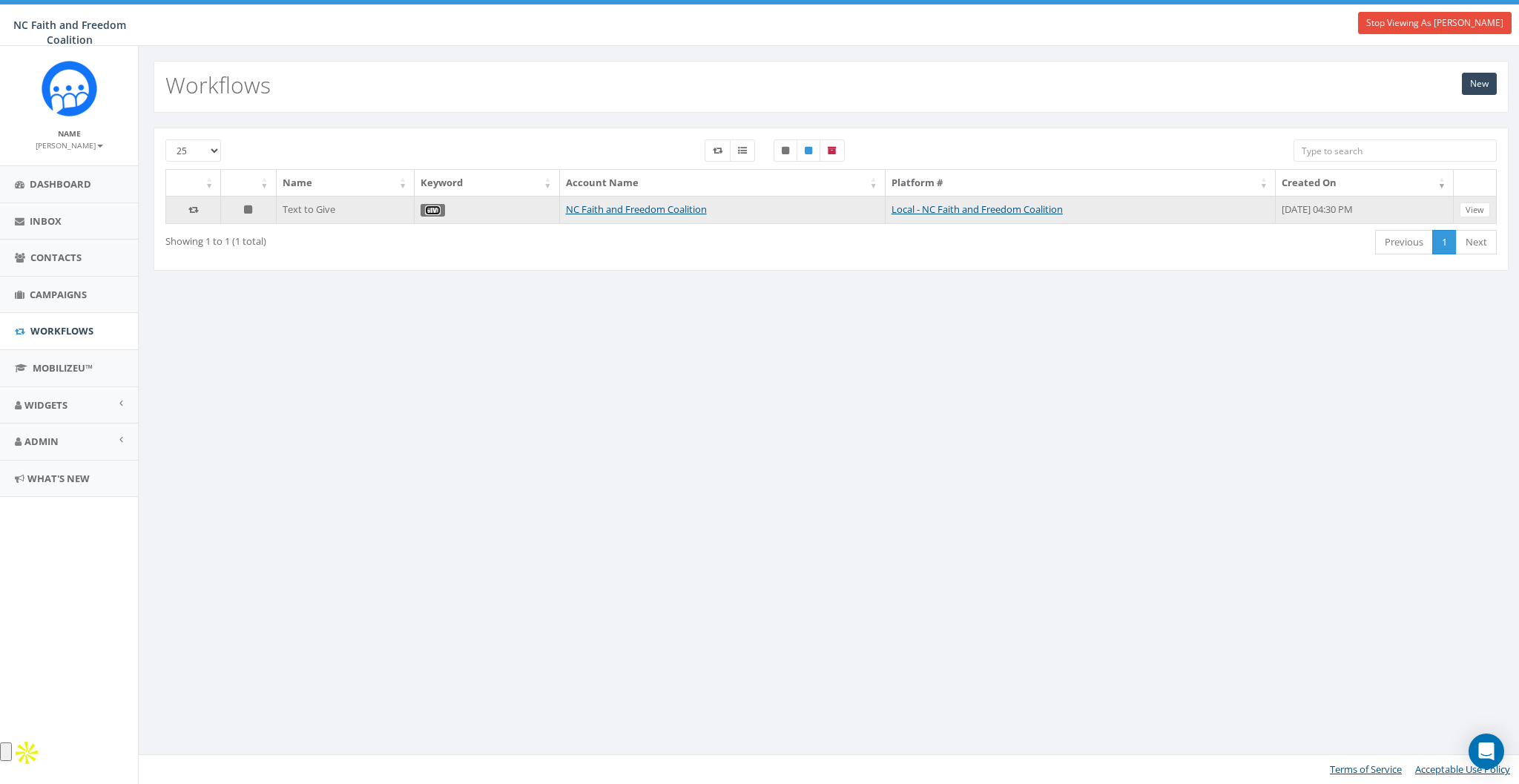
click at [425, 210] on link "GIVE" at bounding box center [432, 210] width 15 height 10
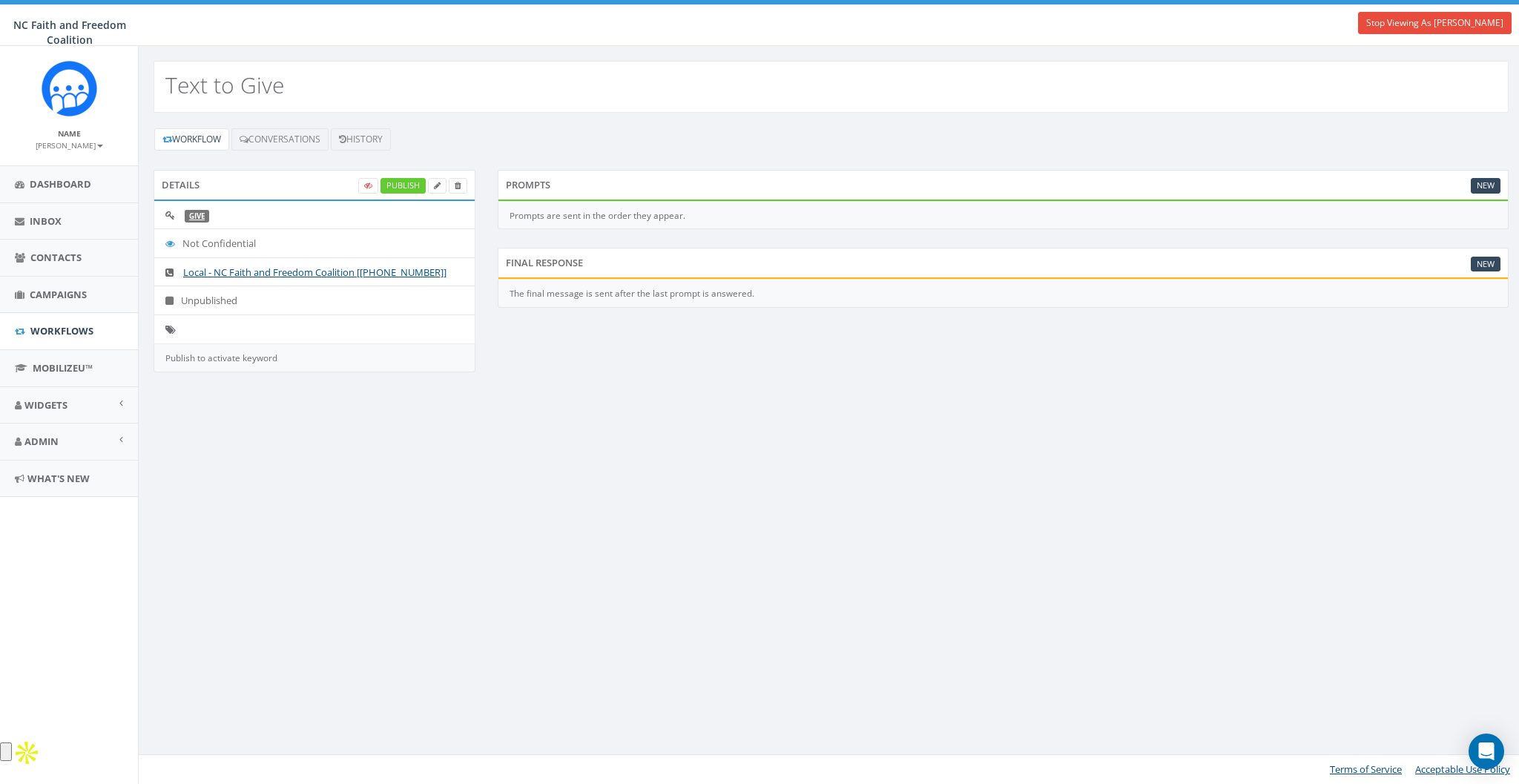
click at [75, 144] on small "[PERSON_NAME]" at bounding box center [69, 145] width 67 height 11
click at [61, 175] on link "Profile" at bounding box center [73, 168] width 117 height 19
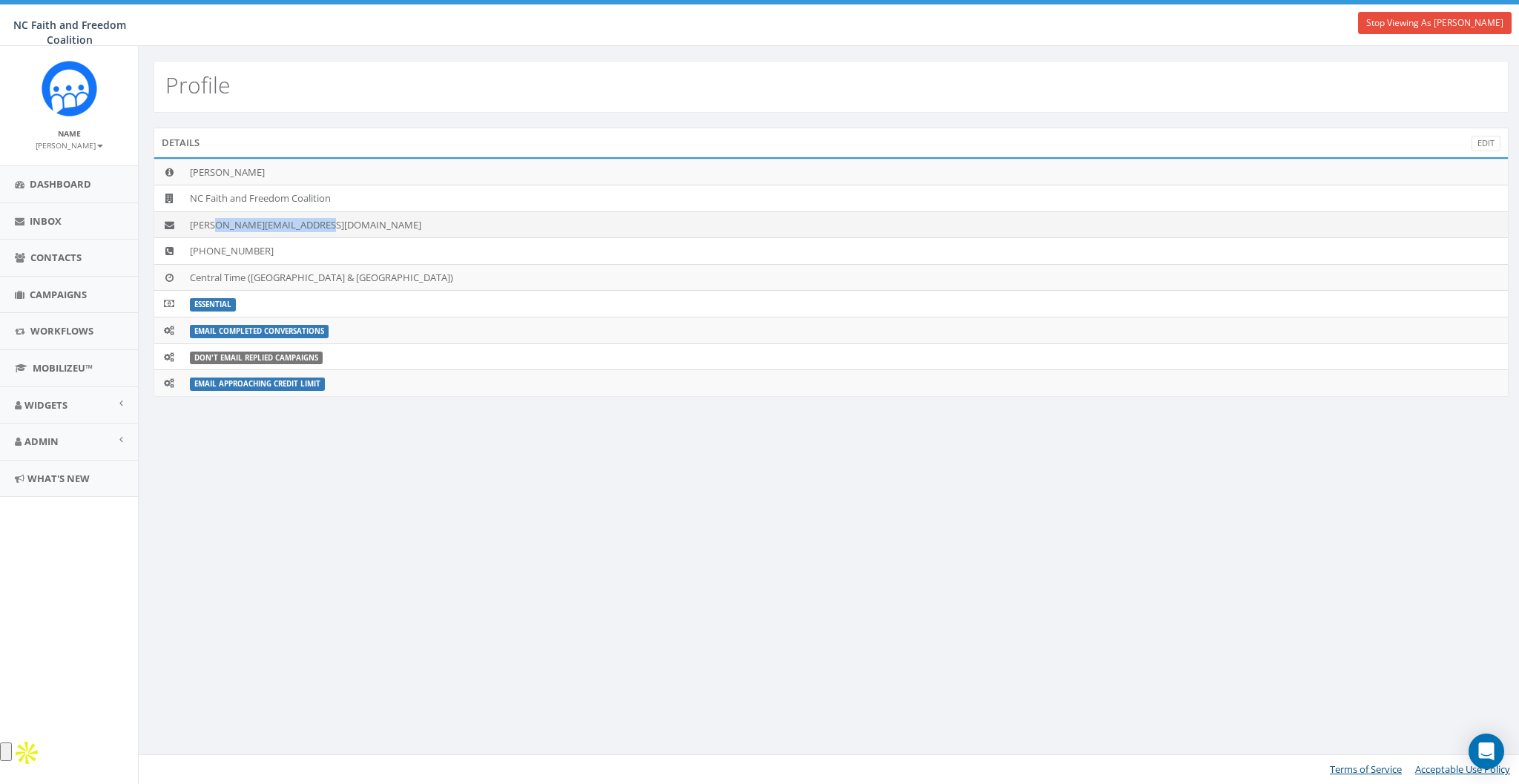
drag, startPoint x: 220, startPoint y: 223, endPoint x: 368, endPoint y: 230, distance: 148.2
click at [368, 230] on td "paul@ncfaithandfreedom.com" at bounding box center [845, 225] width 1324 height 27
copy td "ncfaithandfreedom.com"
click at [58, 325] on span "Workflows" at bounding box center [62, 331] width 63 height 13
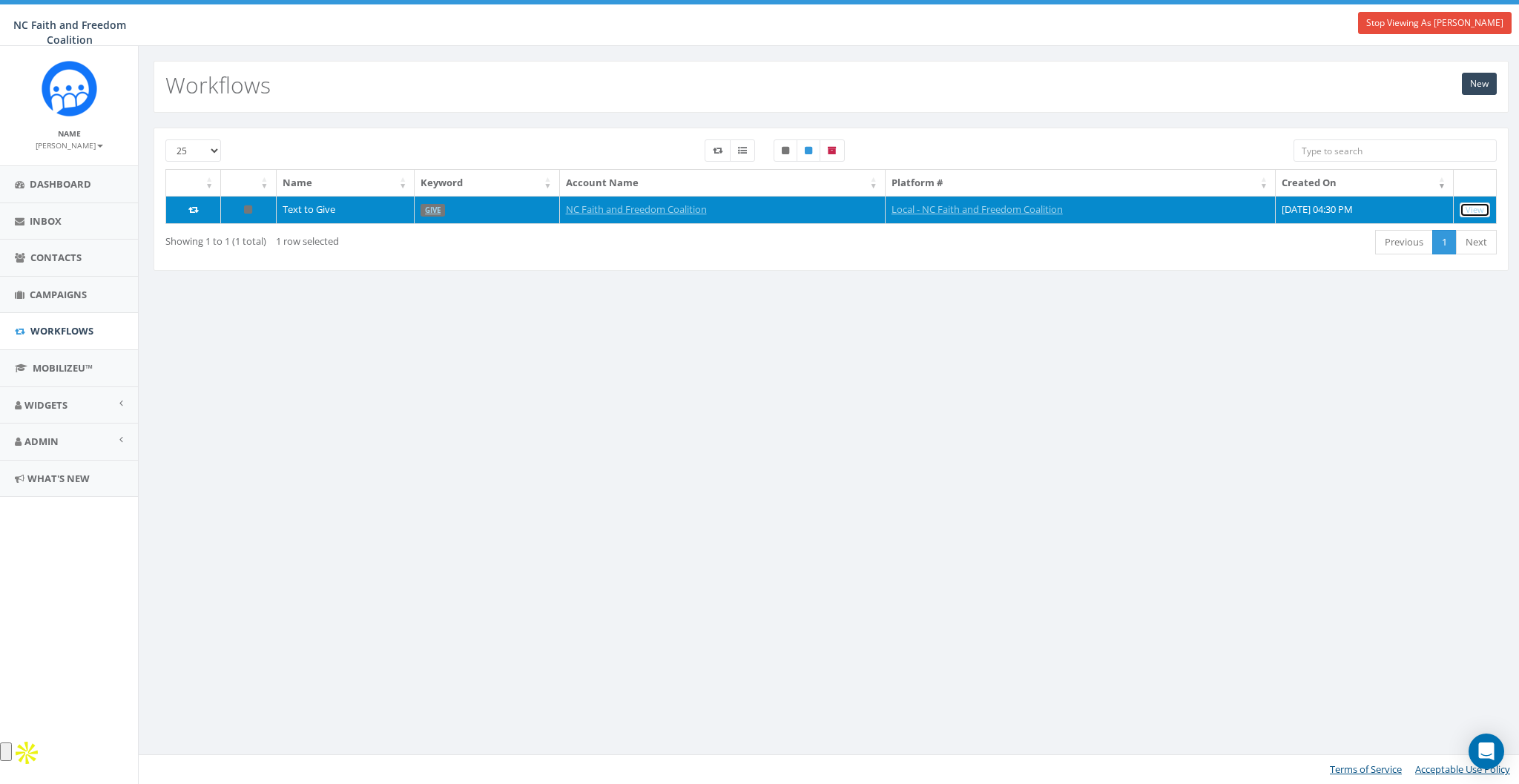
click at [1468, 205] on link "View" at bounding box center [1475, 210] width 30 height 15
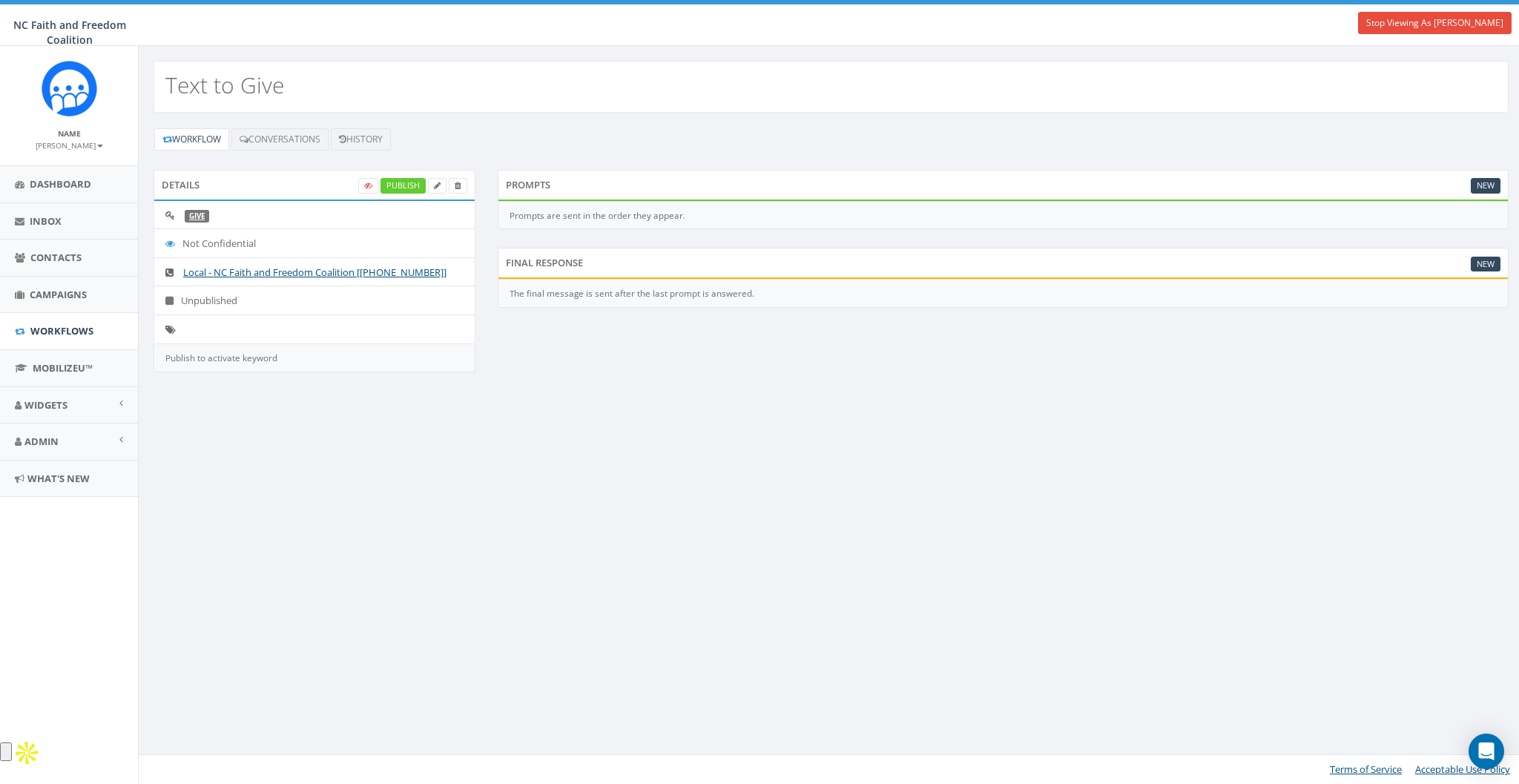
click at [519, 265] on div "Final Response New" at bounding box center [1003, 262] width 1011 height 30
click at [1495, 264] on link "New" at bounding box center [1485, 263] width 30 height 15
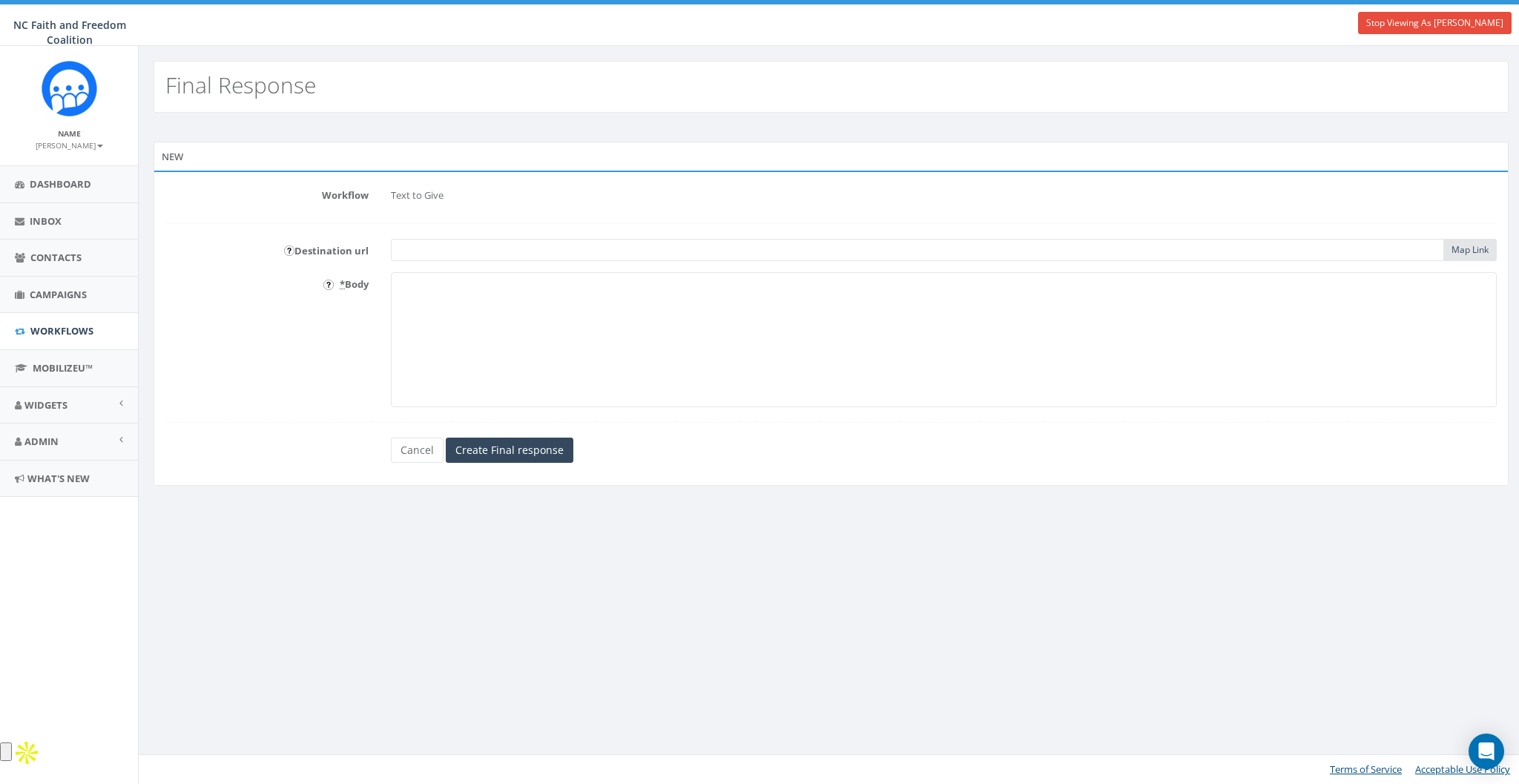
click at [410, 238] on input "text" at bounding box center [917, 249] width 1053 height 22
paste input "https://ncfaithandfreedom.com/donate/"
type input "https://ncfaithandfreedom.com/donate/"
click at [559, 304] on textarea "* Body" at bounding box center [944, 340] width 1106 height 135
paste textarea ""NC Faith & Freedom Coalition is a source you can trust for voter education and…"
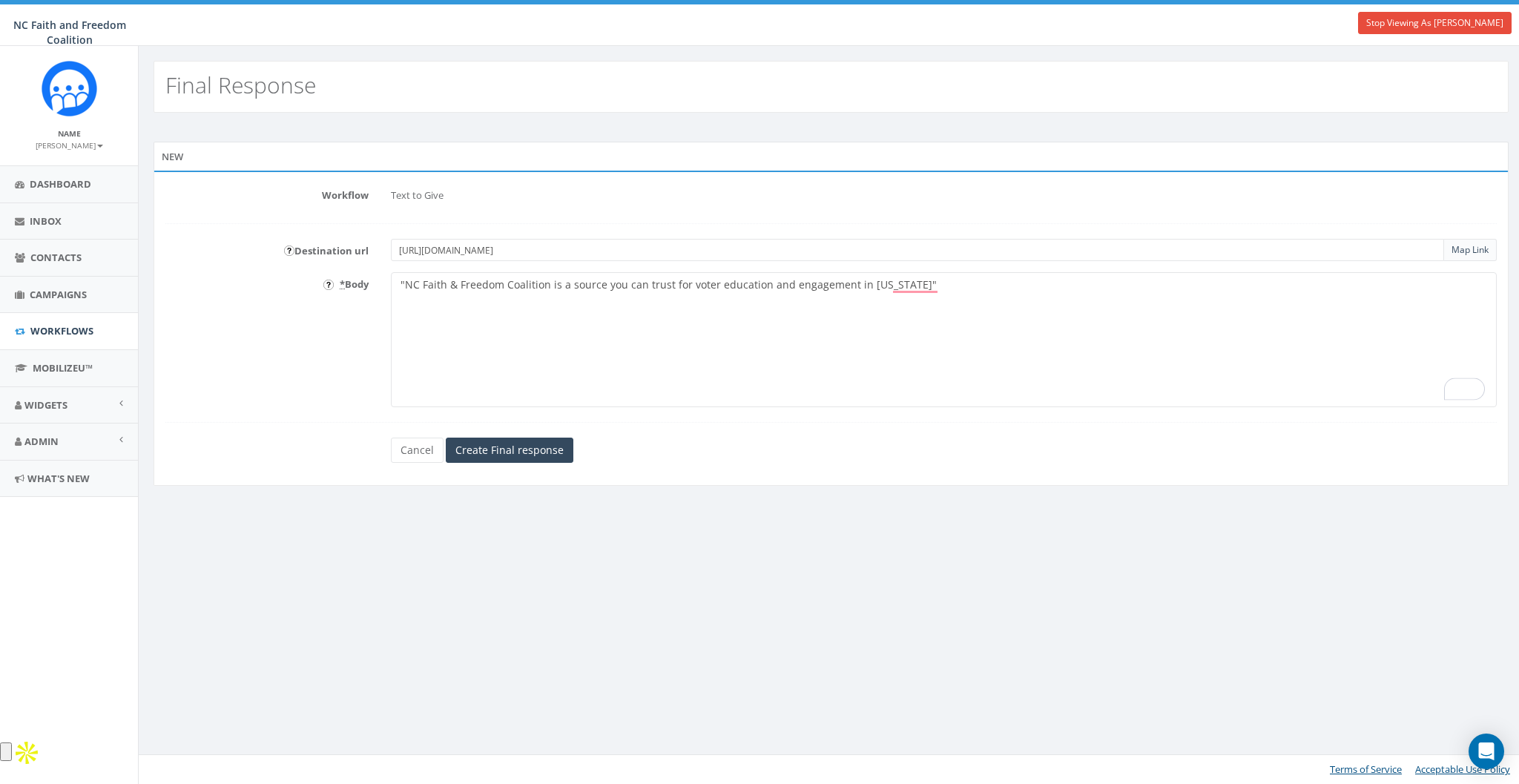
paste textarea "Any amount you donate will help us throughout the year. Please consider joining…"
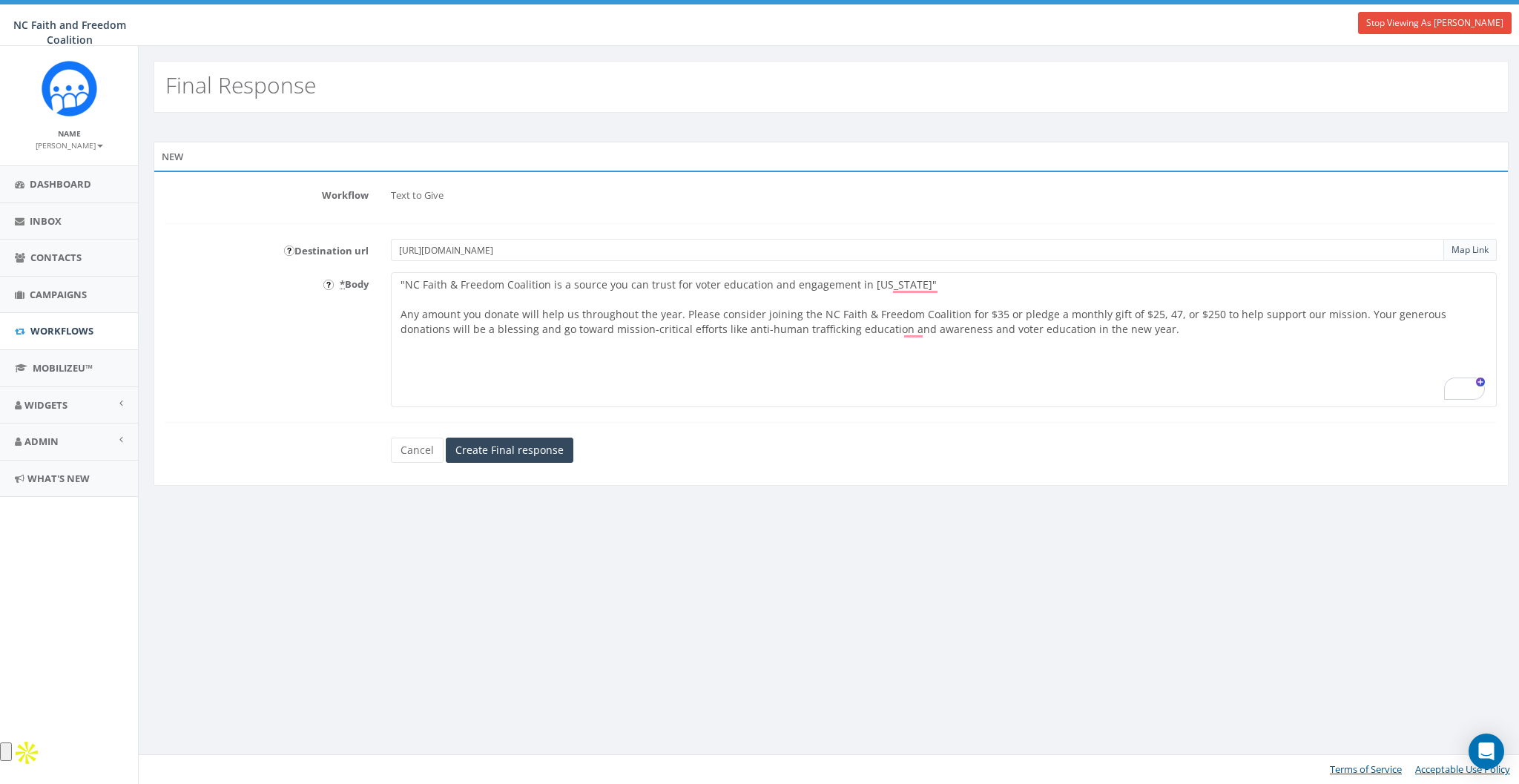
click at [536, 282] on textarea ""NC Faith & Freedom Coalition is a source you can trust for voter education and…" at bounding box center [944, 340] width 1106 height 135
click at [949, 279] on textarea "NC Faith & Freedom Coalition is a source you can trust for voter education and …" at bounding box center [944, 340] width 1106 height 135
click at [1116, 328] on textarea "NC Faith & Freedom Coalition is a source you can trust for voter education and …" at bounding box center [944, 340] width 1106 height 135
click at [324, 284] on input "image" at bounding box center [329, 285] width 11 height 11
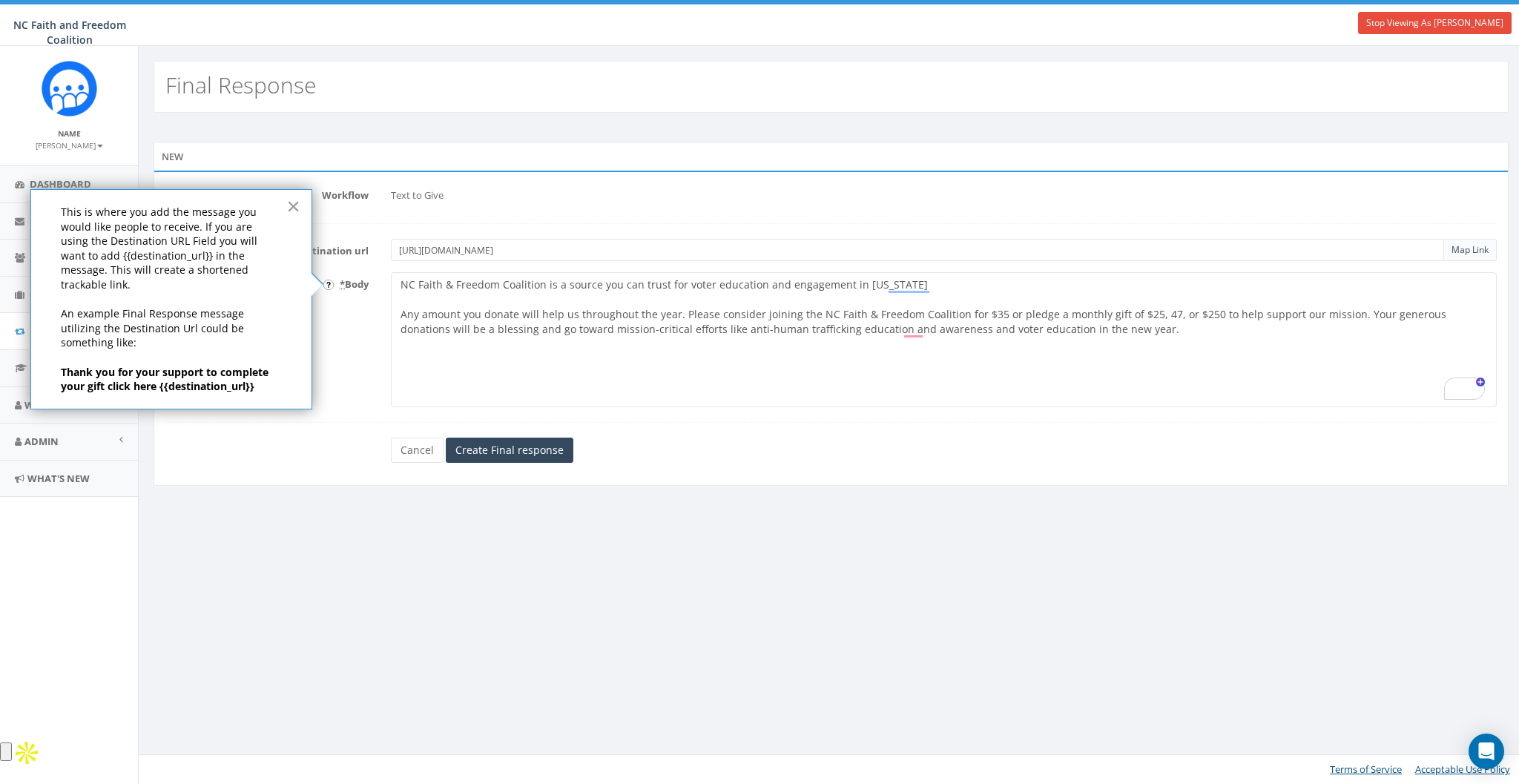
click at [472, 375] on textarea "NC Faith & Freedom Coalition is a source you can trust for voter education and …" at bounding box center [944, 340] width 1106 height 135
click at [473, 392] on div "destination_url" at bounding box center [465, 391] width 150 height 21
click at [462, 361] on textarea "NC Faith & Freedom Coalition is a source you can trust for voter education and …" at bounding box center [944, 340] width 1106 height 135
type textarea "NC Faith & Freedom Coalition is a source you can trust for voter education and …"
click at [318, 450] on div "Cancel Create Final response" at bounding box center [831, 450] width 1353 height 25
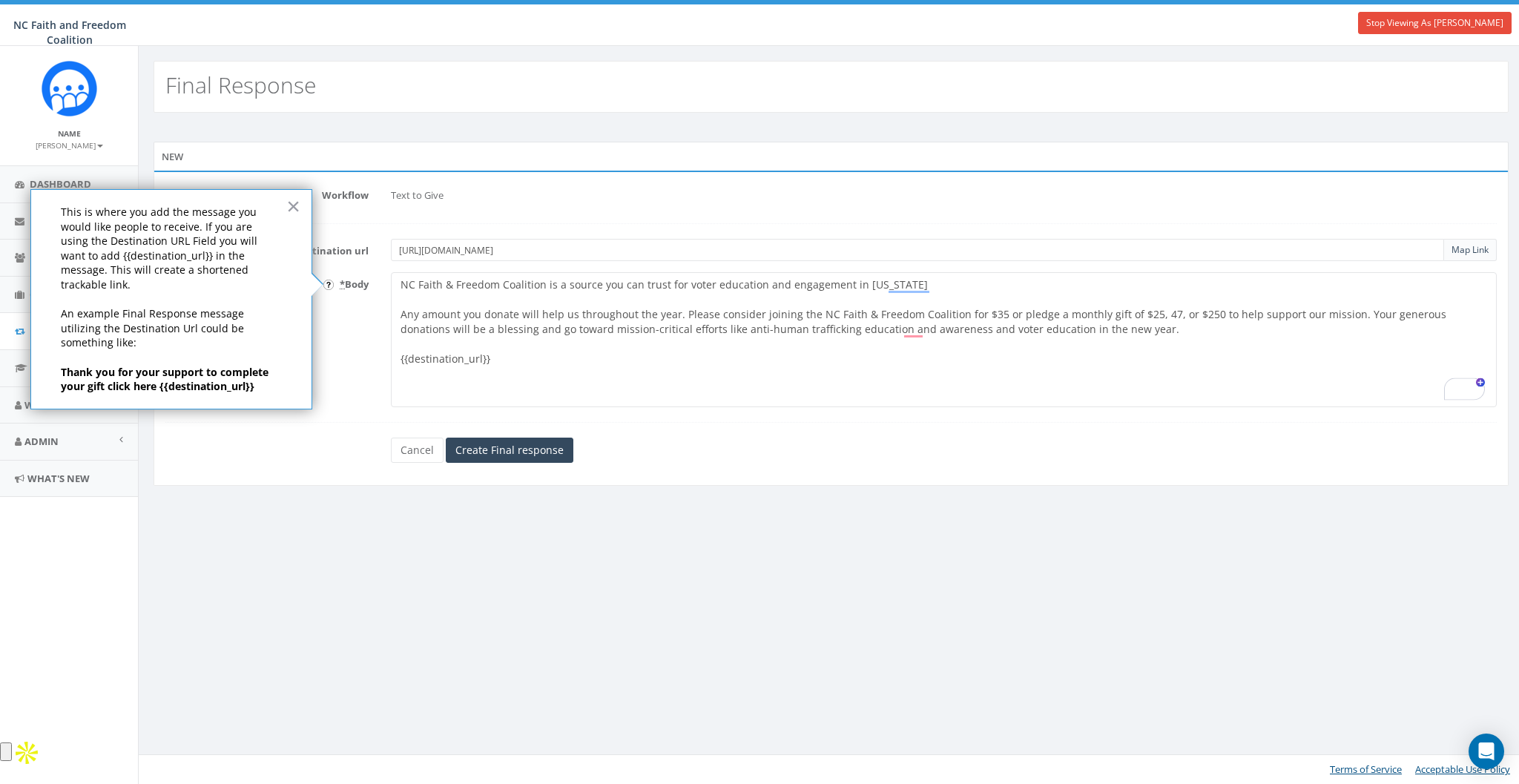
click at [282, 209] on div "This is where you add the message you would like people to receive. If you are …" at bounding box center [171, 299] width 282 height 220
click at [286, 208] on button "×" at bounding box center [293, 206] width 14 height 23
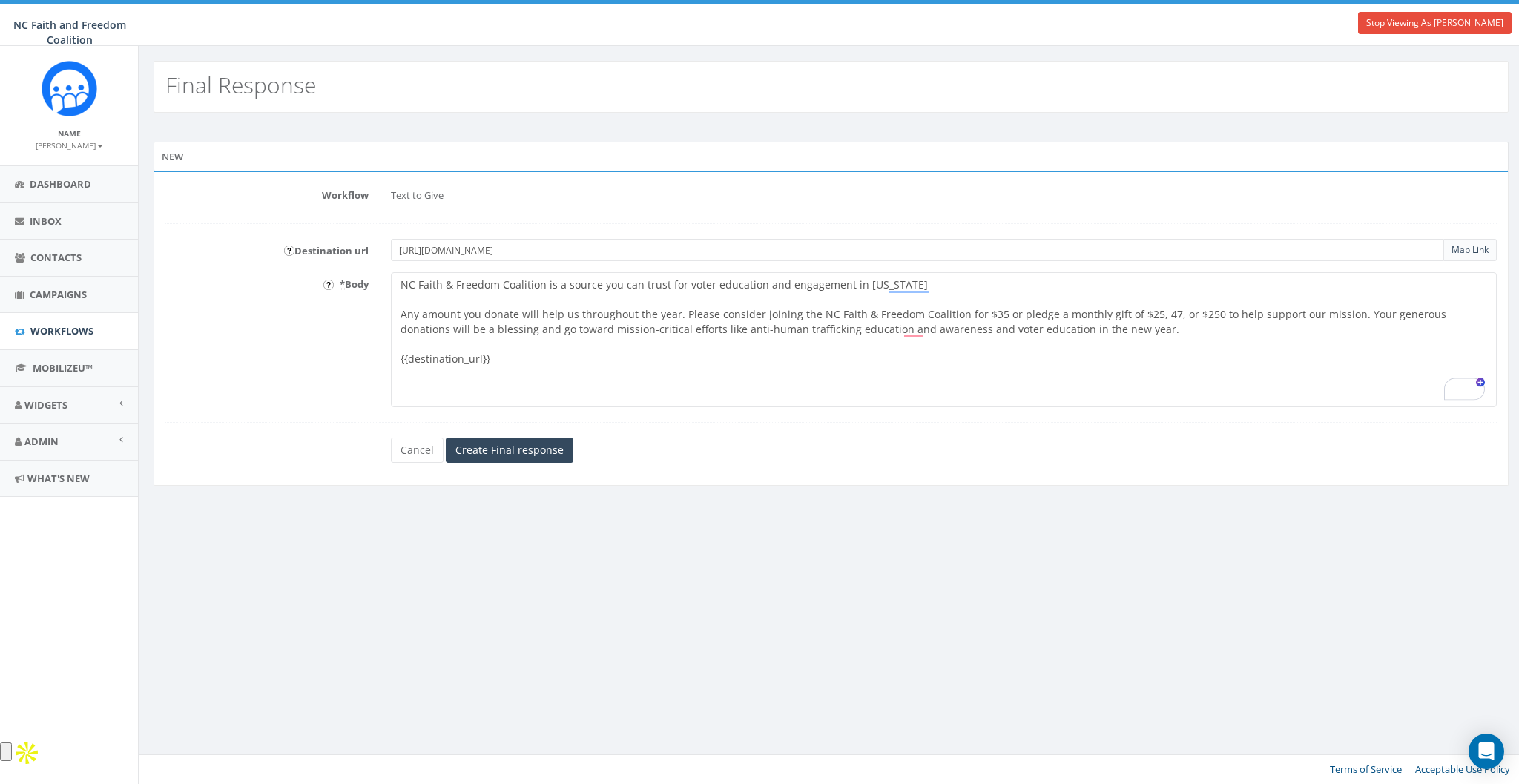
click at [608, 239] on input "https://ncfaithandfreedom.com/donate/" at bounding box center [917, 249] width 1053 height 22
click at [451, 362] on textarea "NC Faith & Freedom Coalition is a source you can trust for voter education and …" at bounding box center [944, 340] width 1106 height 135
click at [587, 367] on textarea "NC Faith & Freedom Coalition is a source you can trust for voter education and …" at bounding box center [944, 340] width 1106 height 135
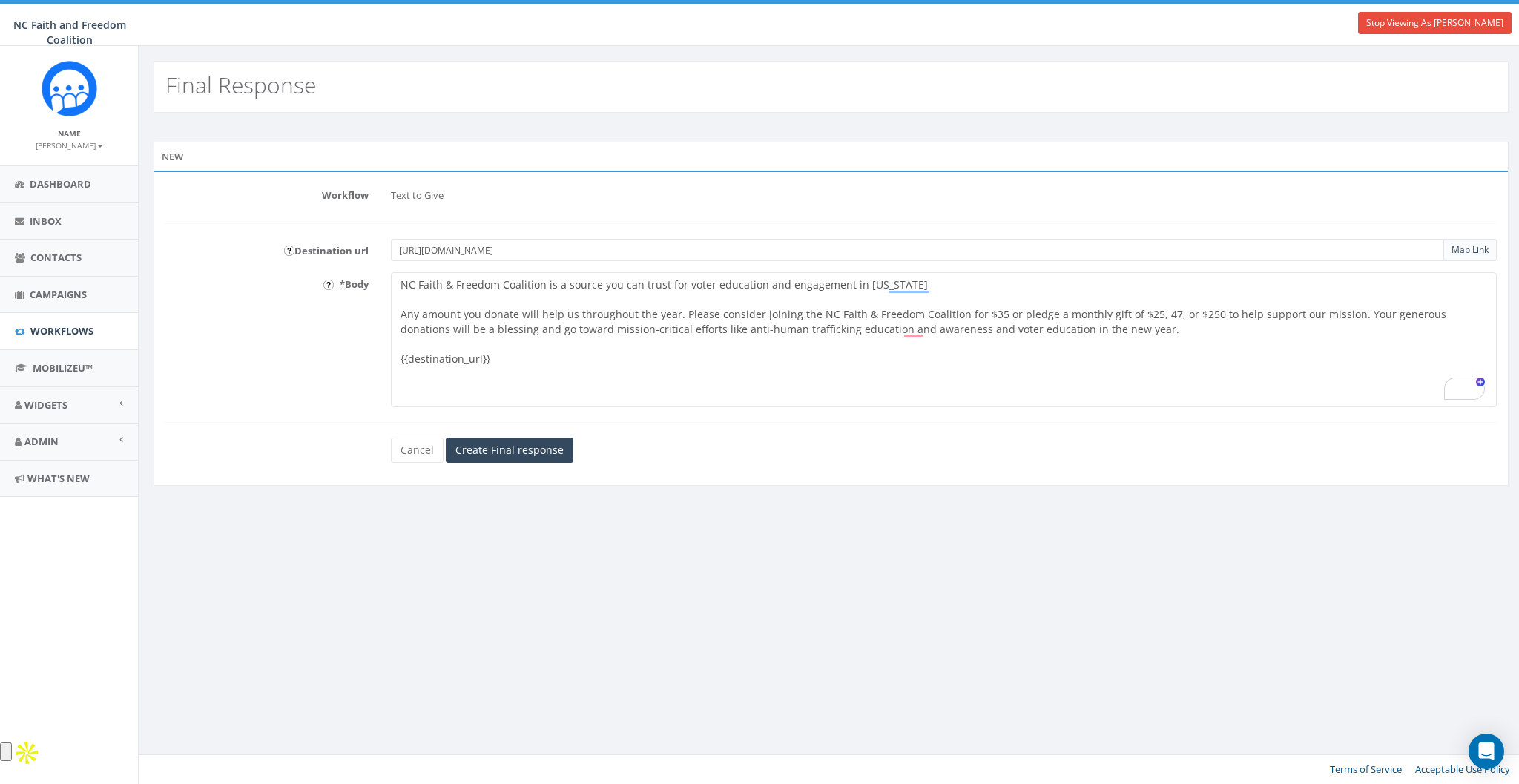
click at [721, 472] on div "Workflow Text to Give Destination url https://ncfaithandfreedom.com/donate/ Map…" at bounding box center [831, 328] width 1355 height 315
click at [1474, 244] on link "Map Link" at bounding box center [1470, 249] width 37 height 13
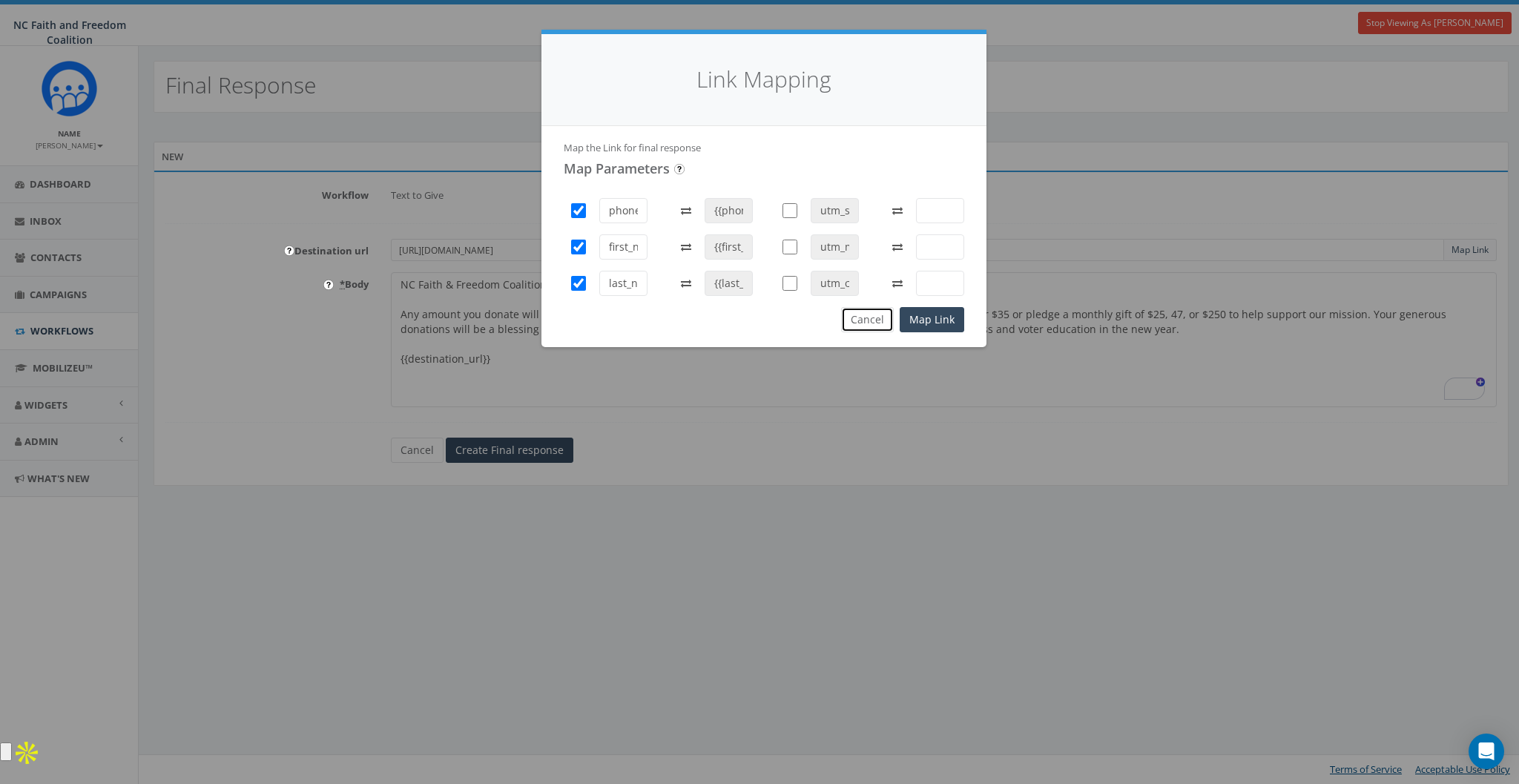
click at [879, 322] on button "Cancel" at bounding box center [867, 320] width 53 height 25
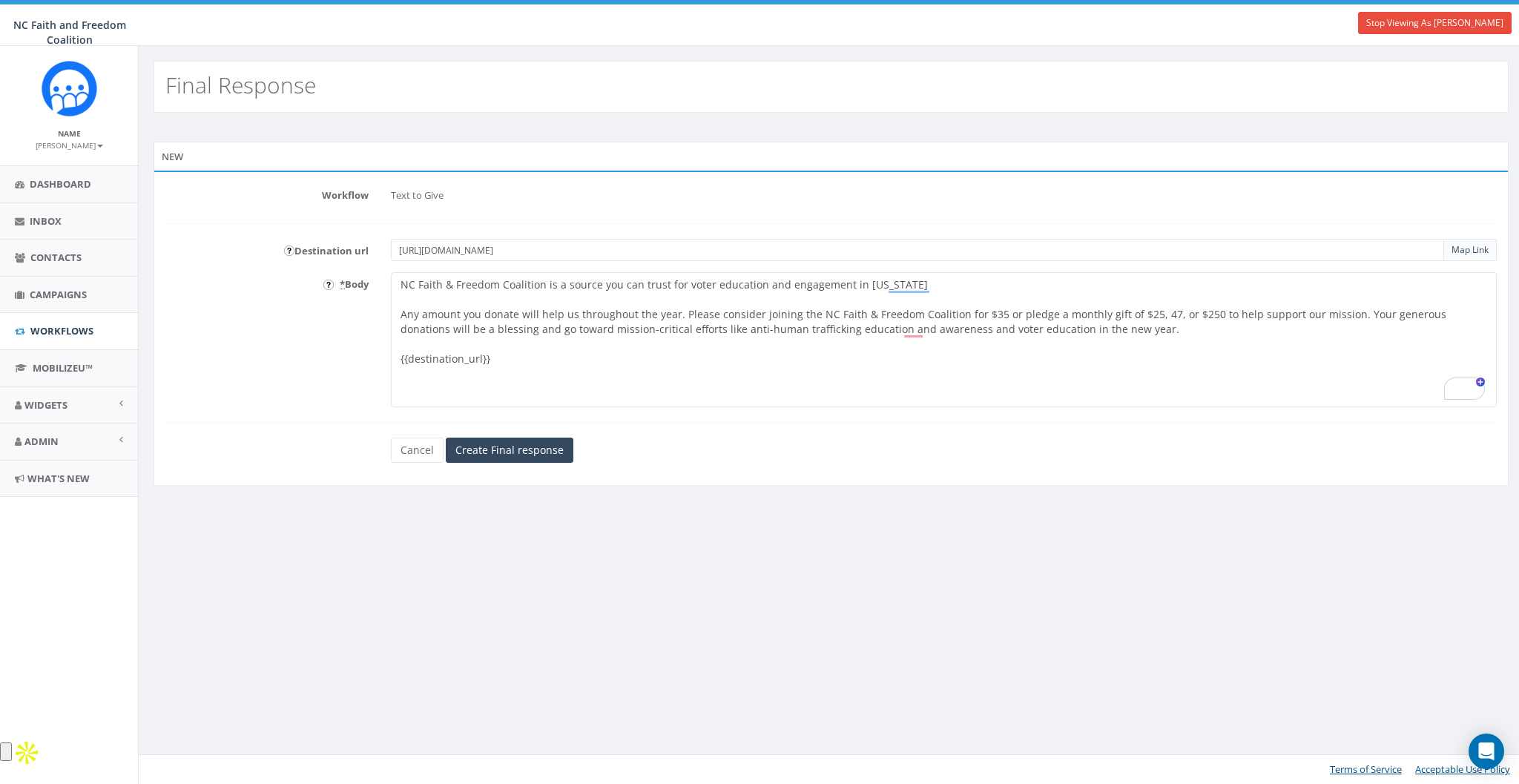
click at [742, 596] on div "Final Response New Workflow Text to Give Destination url https://ncfaithandfree…" at bounding box center [831, 414] width 1385 height 737
click at [504, 454] on input "Create Final response" at bounding box center [509, 450] width 127 height 25
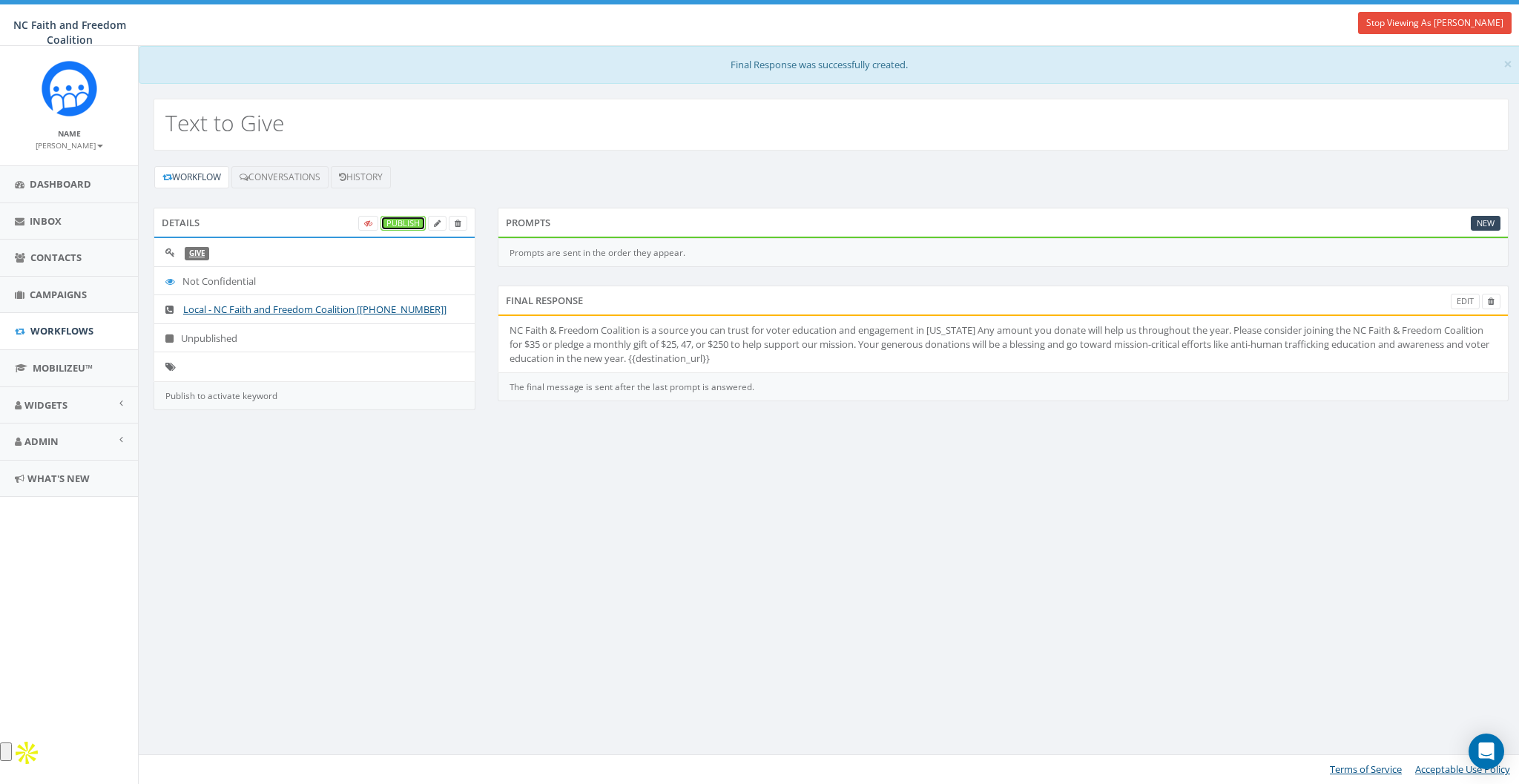
click at [406, 217] on link "Publish" at bounding box center [403, 223] width 45 height 15
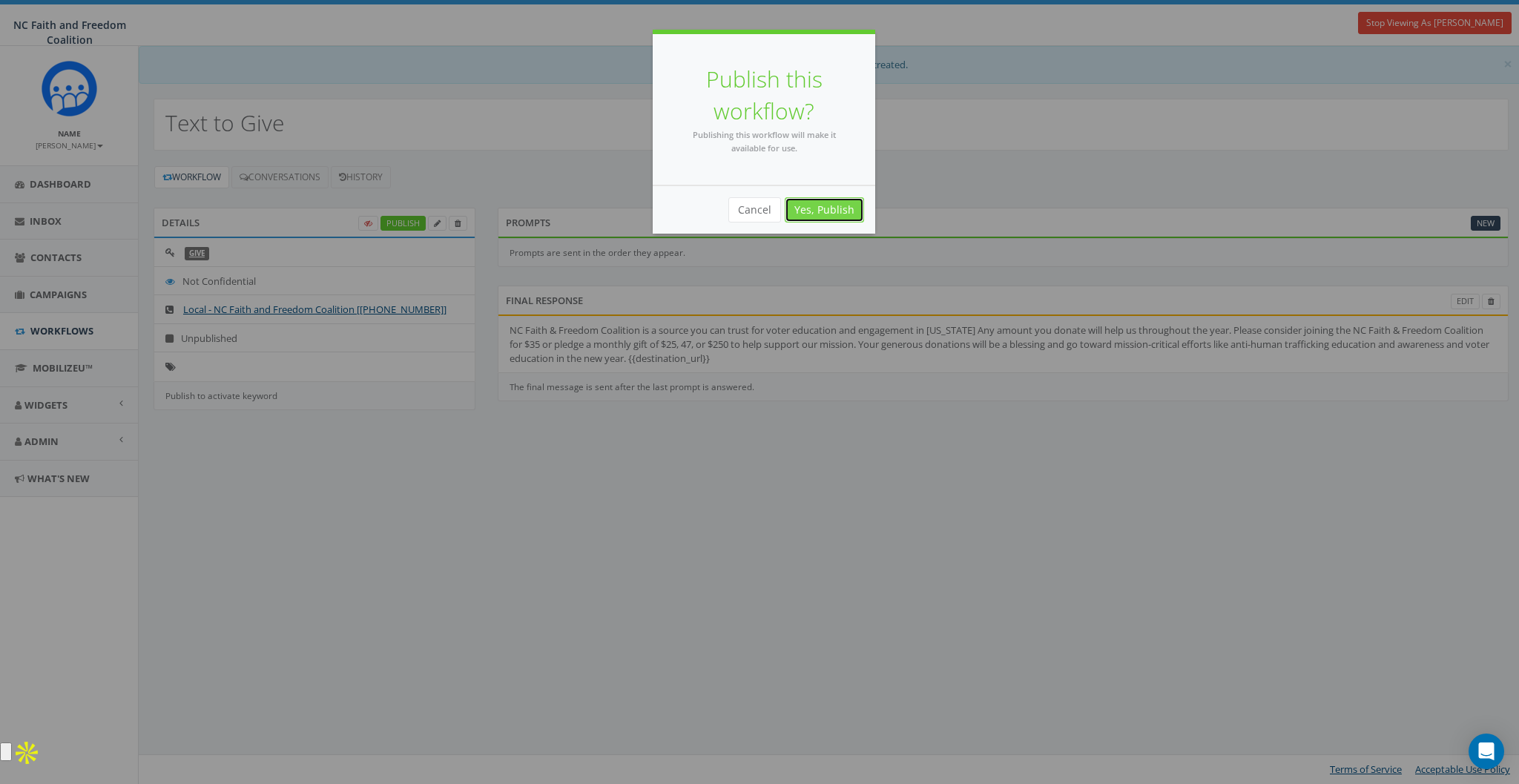
click at [825, 205] on link "Yes, Publish" at bounding box center [824, 210] width 80 height 25
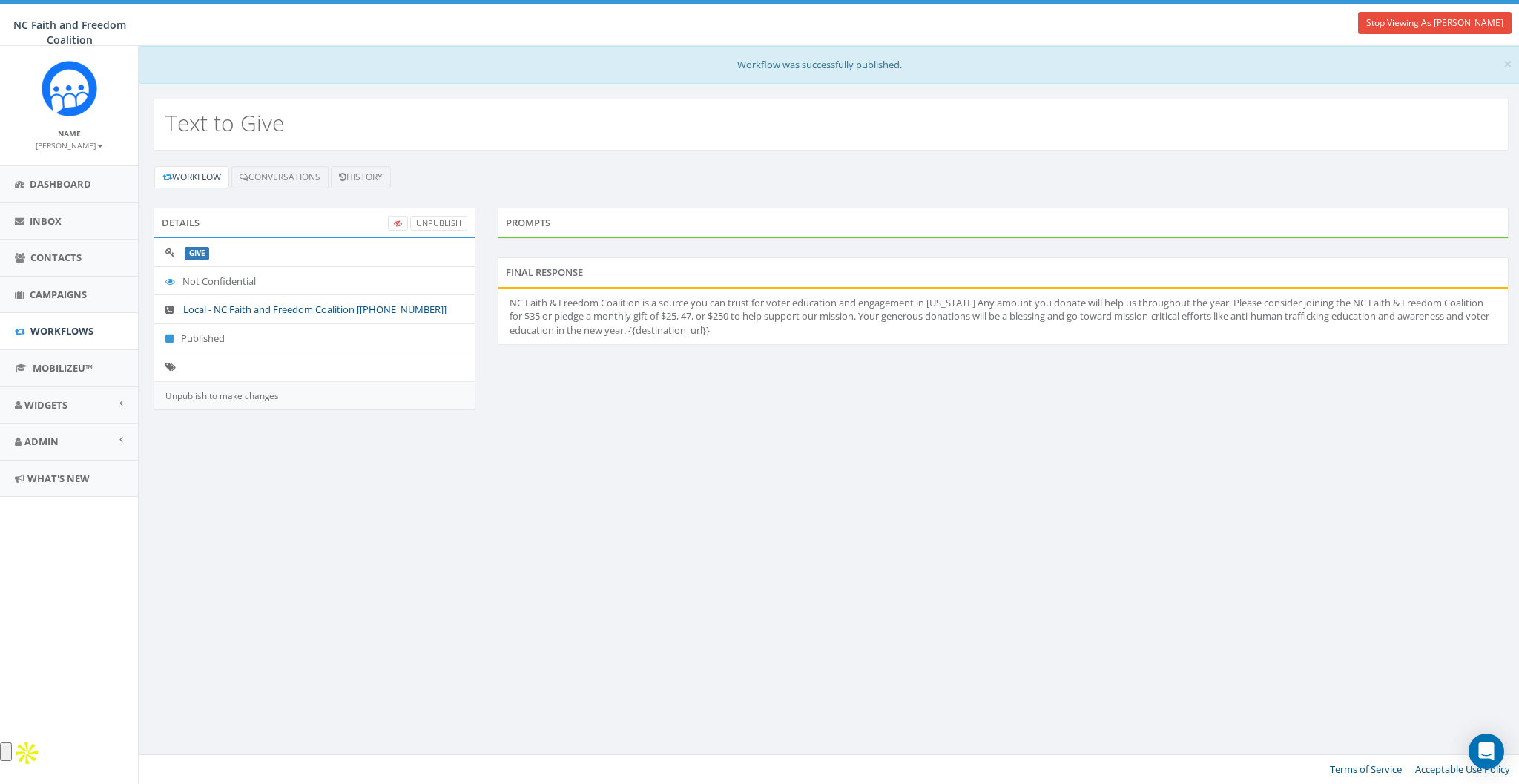
drag, startPoint x: 1143, startPoint y: 468, endPoint x: 1135, endPoint y: 464, distance: 8.9
click at [1143, 467] on div "× Workflow was successfully published. Text to Give Workflow Conversations Hist…" at bounding box center [831, 414] width 1385 height 737
click at [901, 426] on div "Workflow Conversations History Details UnPublish GIVE Not Confidential Local - …" at bounding box center [831, 297] width 1385 height 293
click at [47, 404] on span "Widgets" at bounding box center [46, 404] width 43 height 13
click at [74, 495] on link "Contact Forms" at bounding box center [69, 496] width 138 height 29
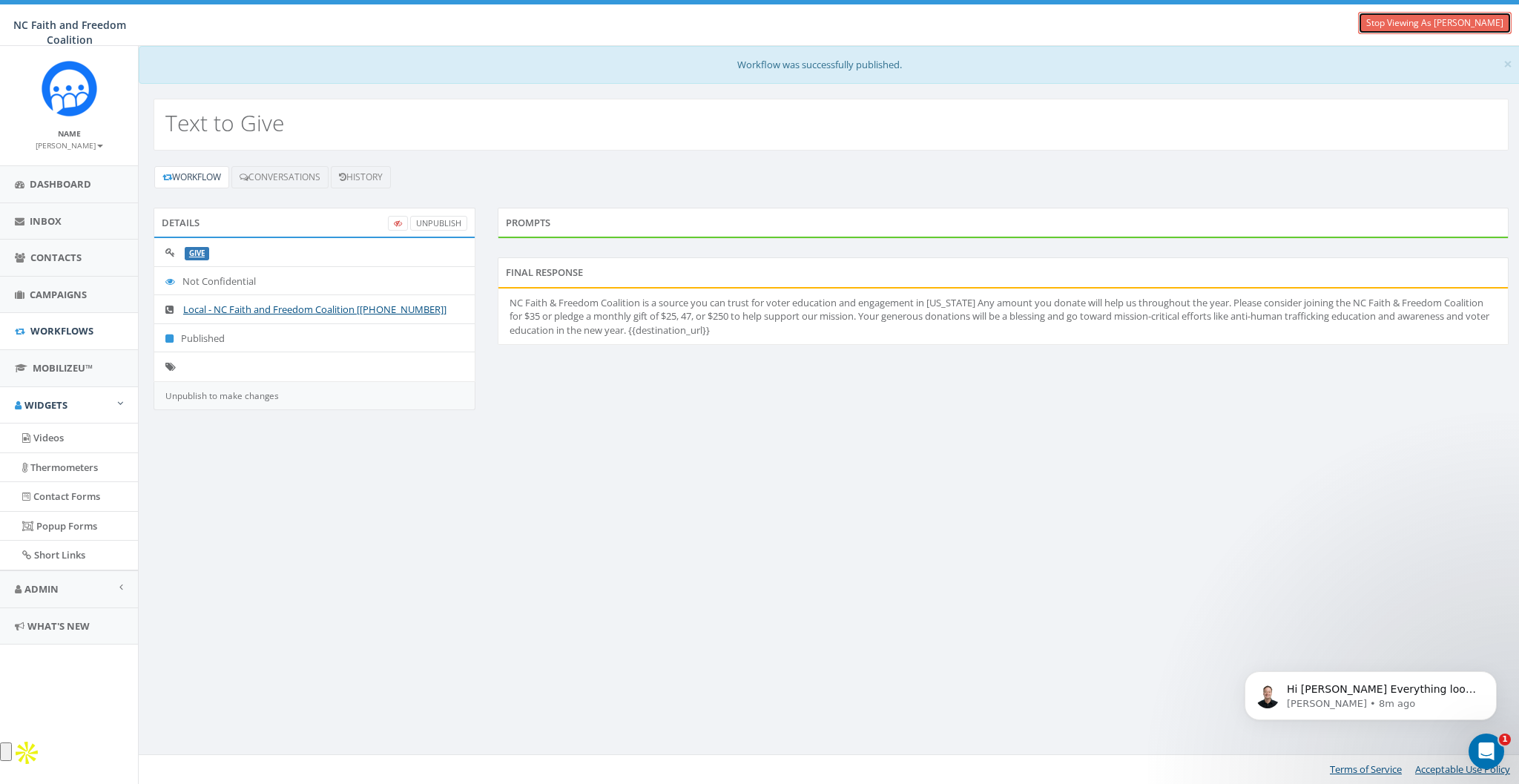
click at [1435, 26] on link "Stop Viewing As [PERSON_NAME]" at bounding box center [1434, 22] width 153 height 22
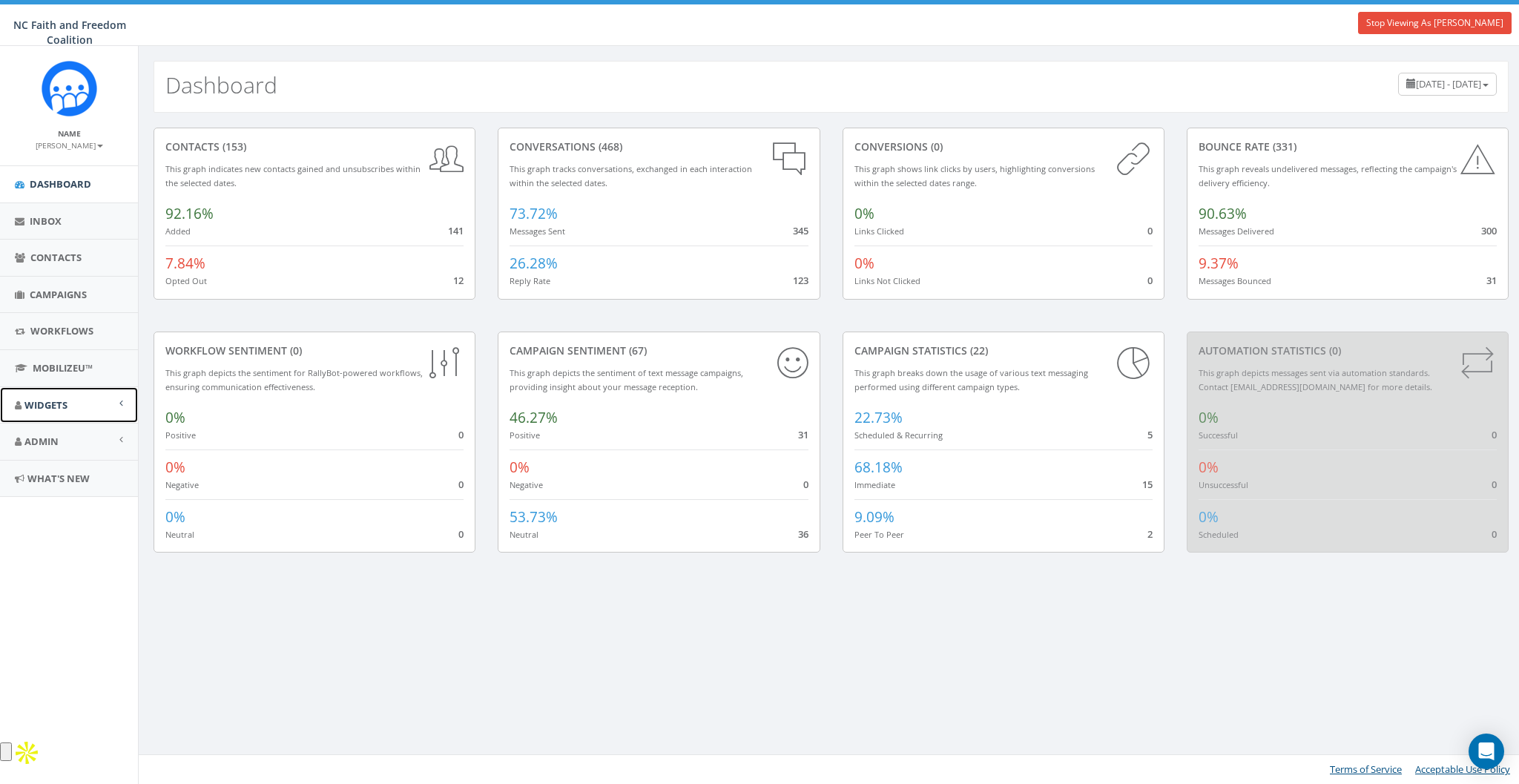
click at [56, 409] on span "Widgets" at bounding box center [46, 404] width 43 height 13
